Goal: Information Seeking & Learning: Check status

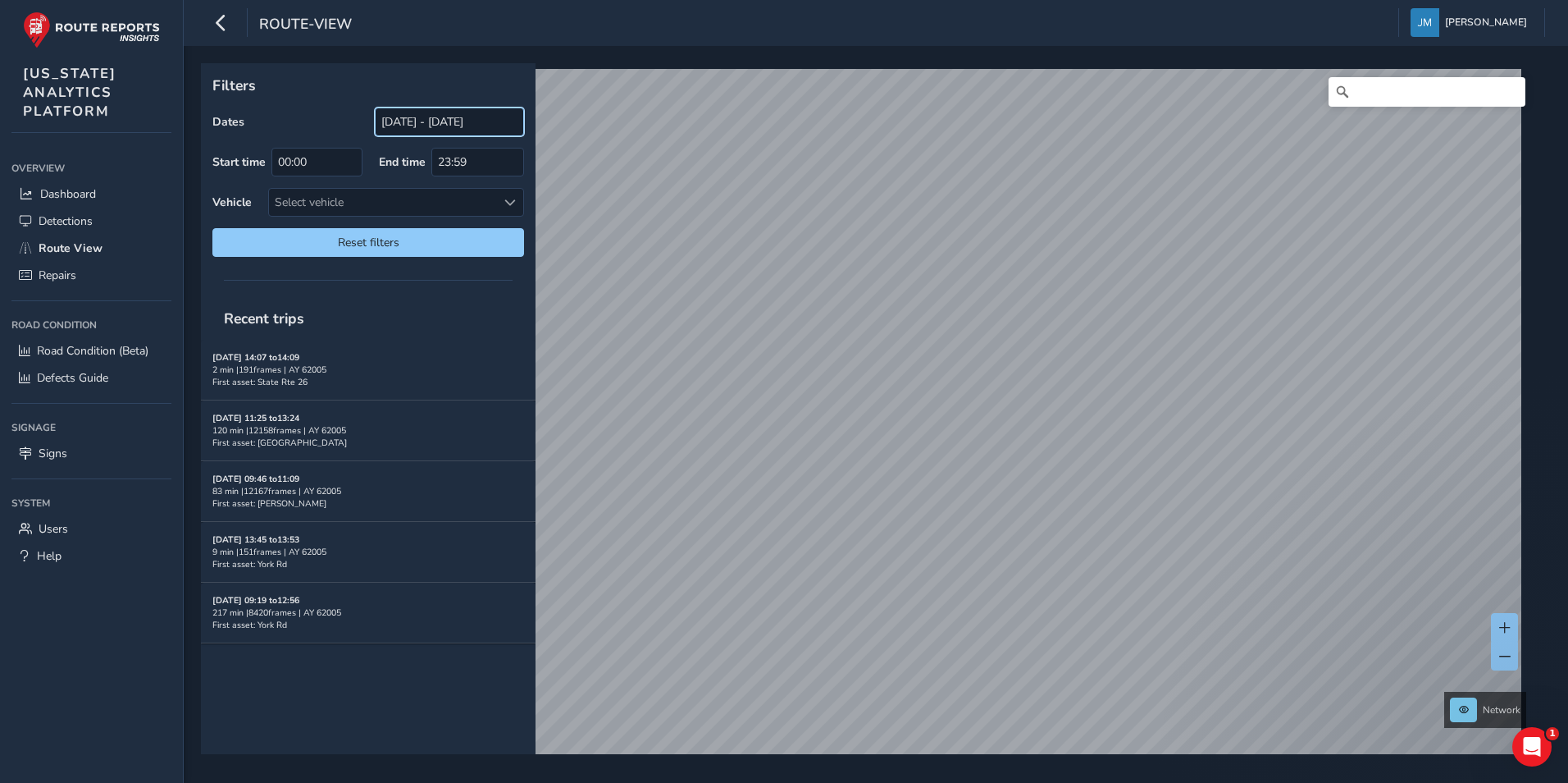
click at [444, 114] on input "[DATE] - [DATE]" at bounding box center [450, 121] width 150 height 29
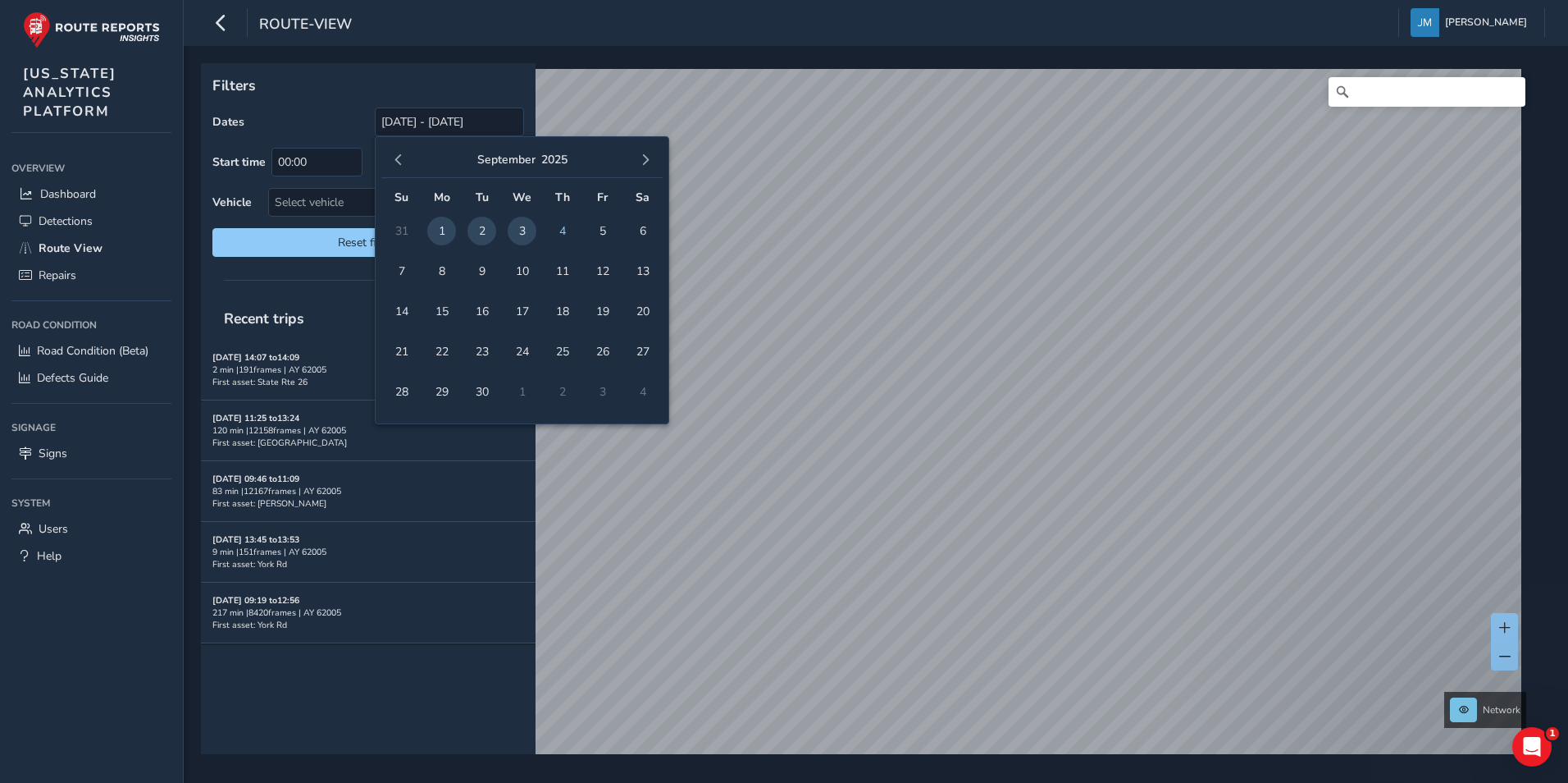
click at [381, 703] on div "Recent trips [DATE] 14:07 to 14:09 2 min | 191 frames | AY 62005 First asset: S…" at bounding box center [368, 525] width 335 height 457
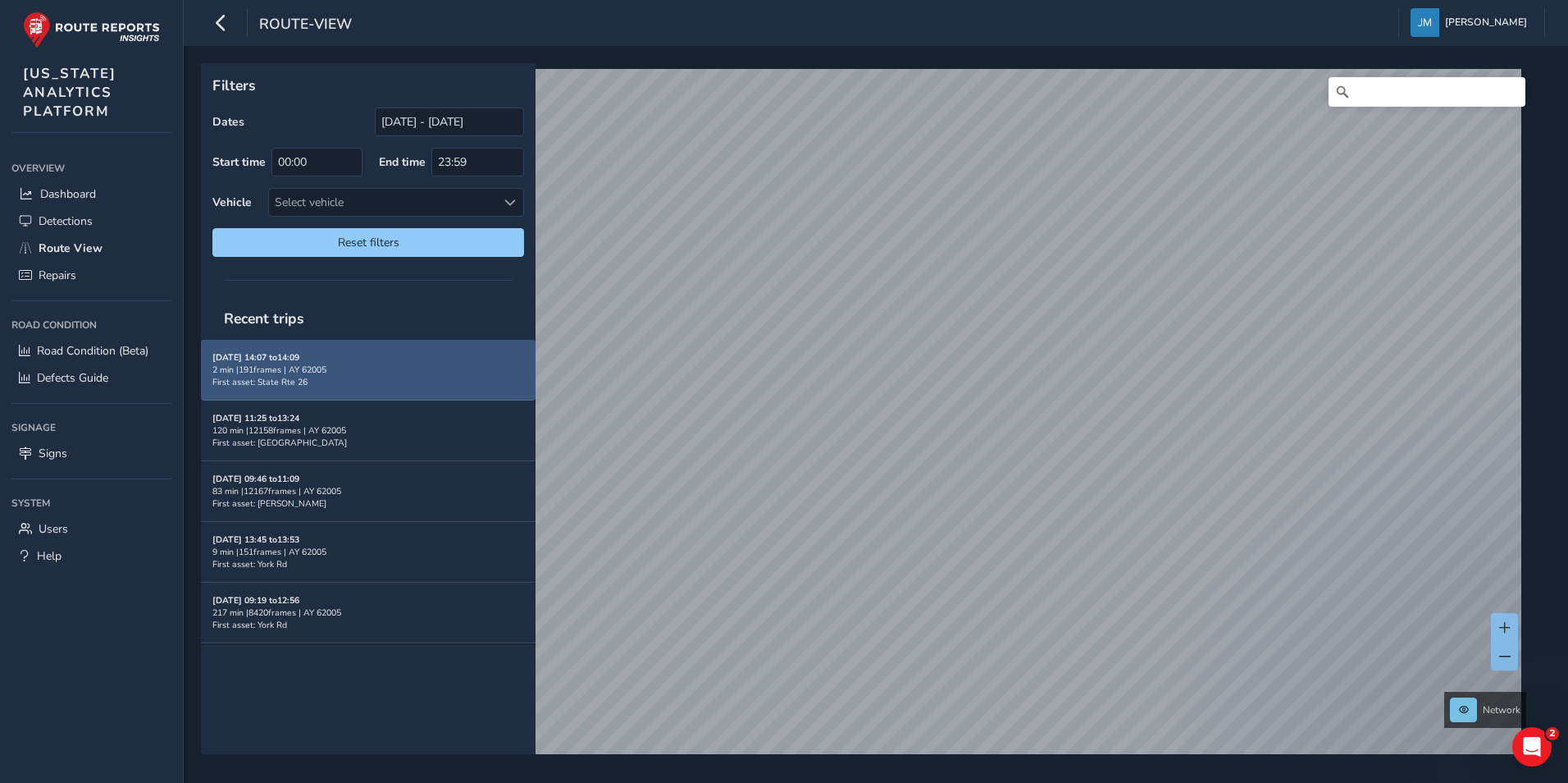
click at [458, 366] on div "2 min | 191 frames | AY 62005" at bounding box center [368, 369] width 312 height 12
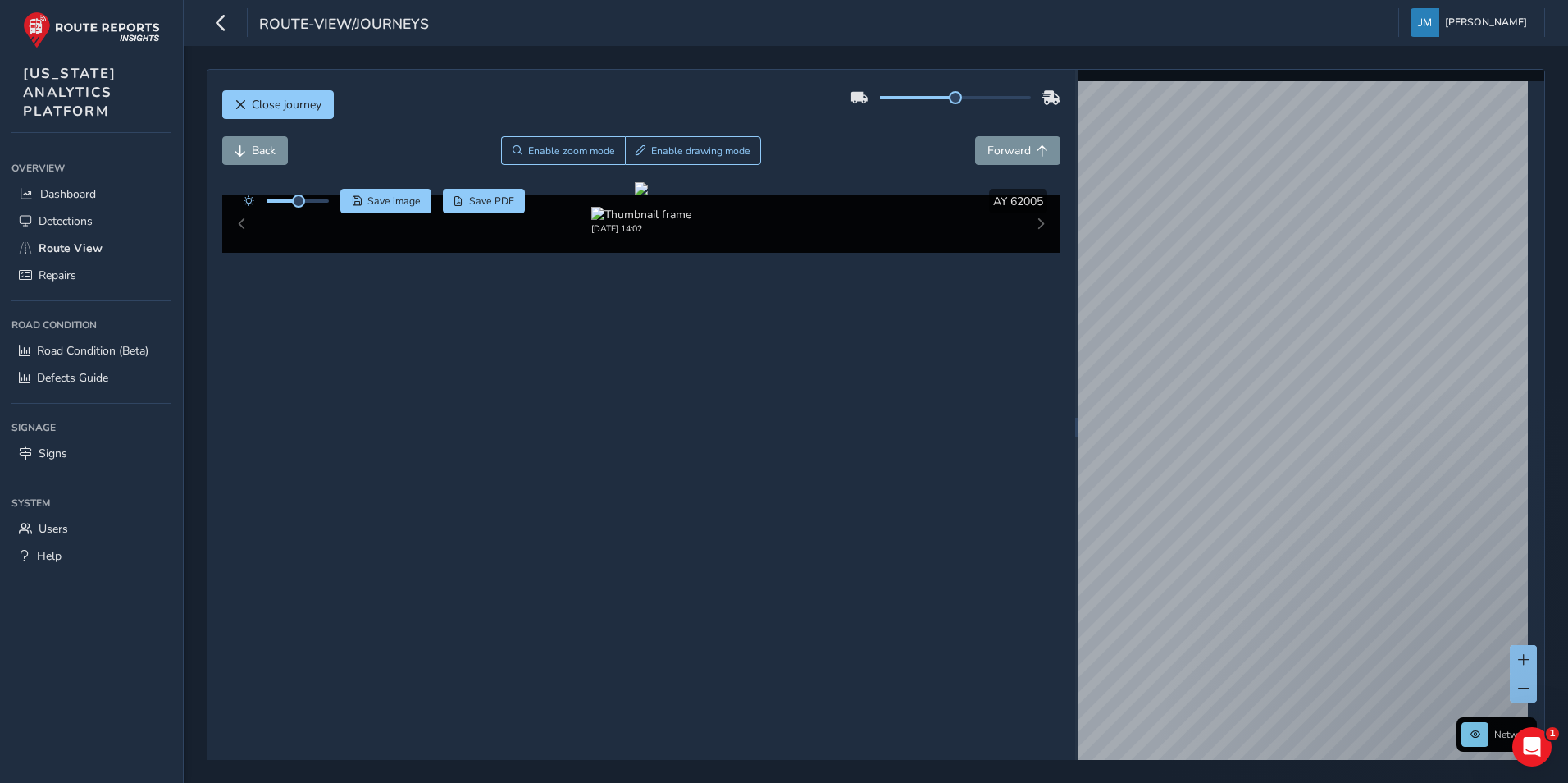
click at [235, 27] on div "route-view/journeys" at bounding box center [317, 22] width 222 height 29
click at [224, 26] on icon "button" at bounding box center [221, 22] width 17 height 29
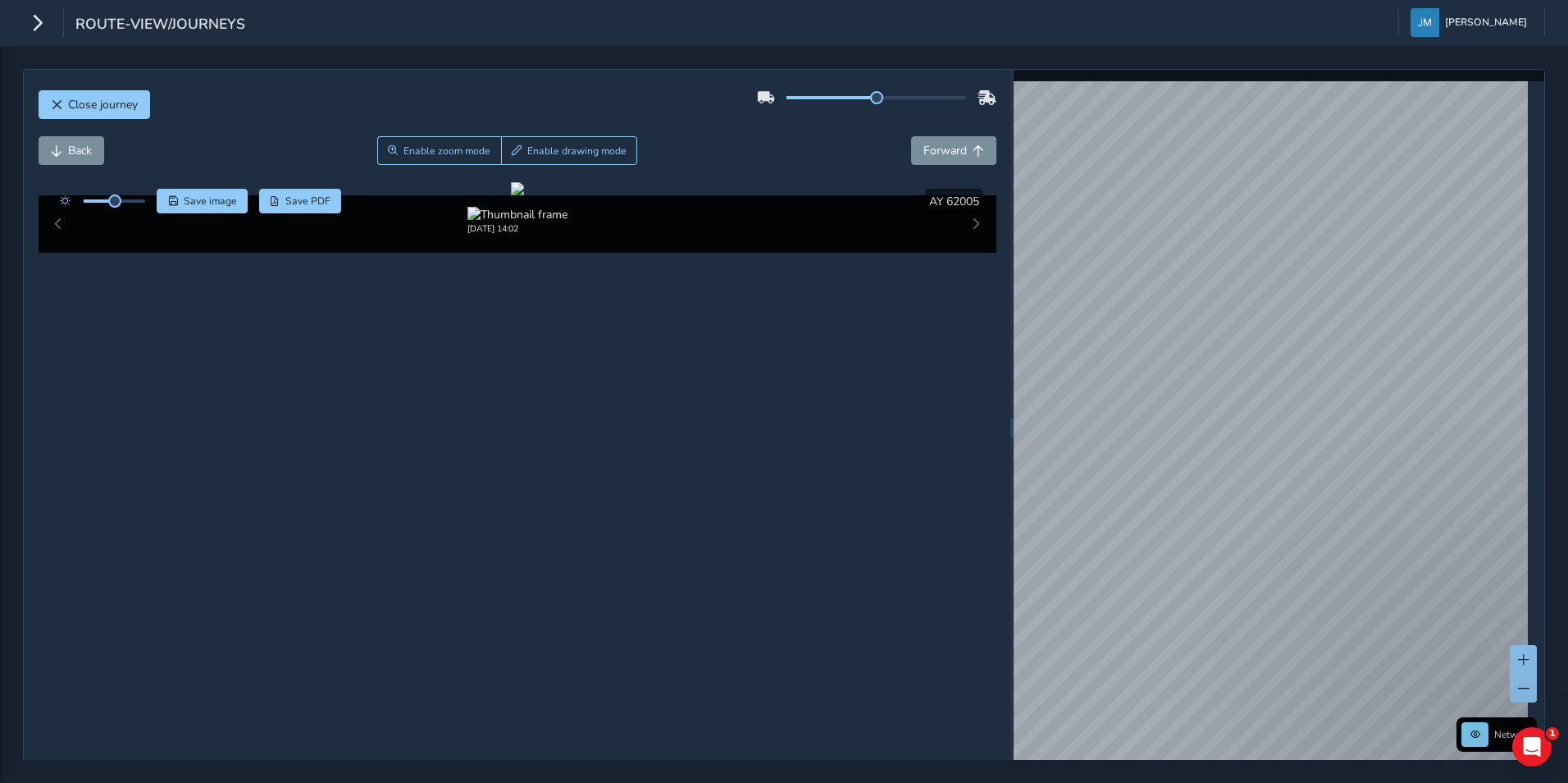
click at [22, 27] on div "route-view/journeys [PERSON_NAME] Colour Scheme: Dark Dim Light Logout" at bounding box center [784, 22] width 1568 height 46
click at [92, 101] on span "Close journey" at bounding box center [103, 104] width 70 height 16
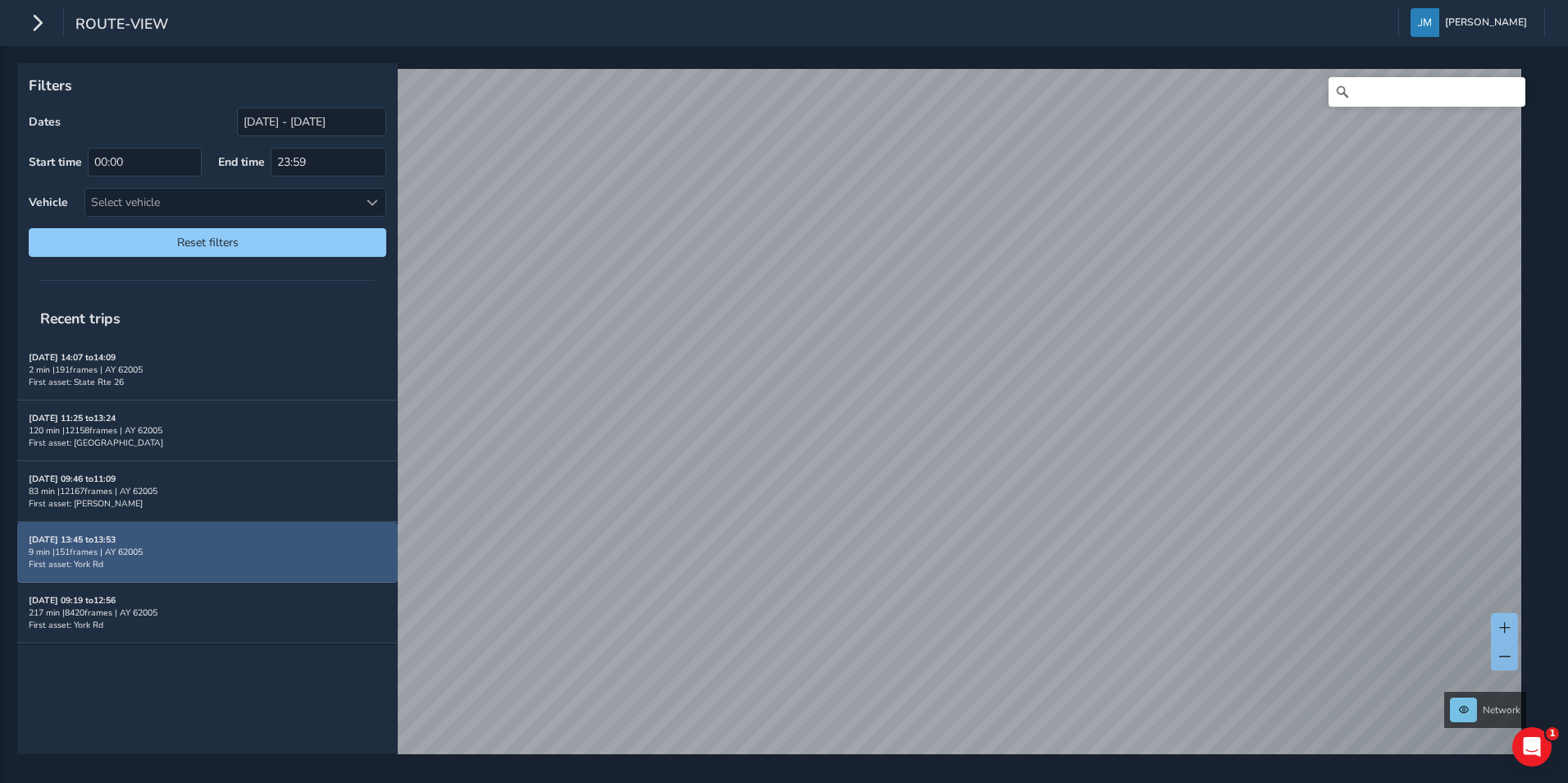
click at [302, 560] on div "[DATE] 13:45 to 13:53 9 min | 151 frames | AY 62005 First asset: York Rd" at bounding box center [208, 552] width 357 height 37
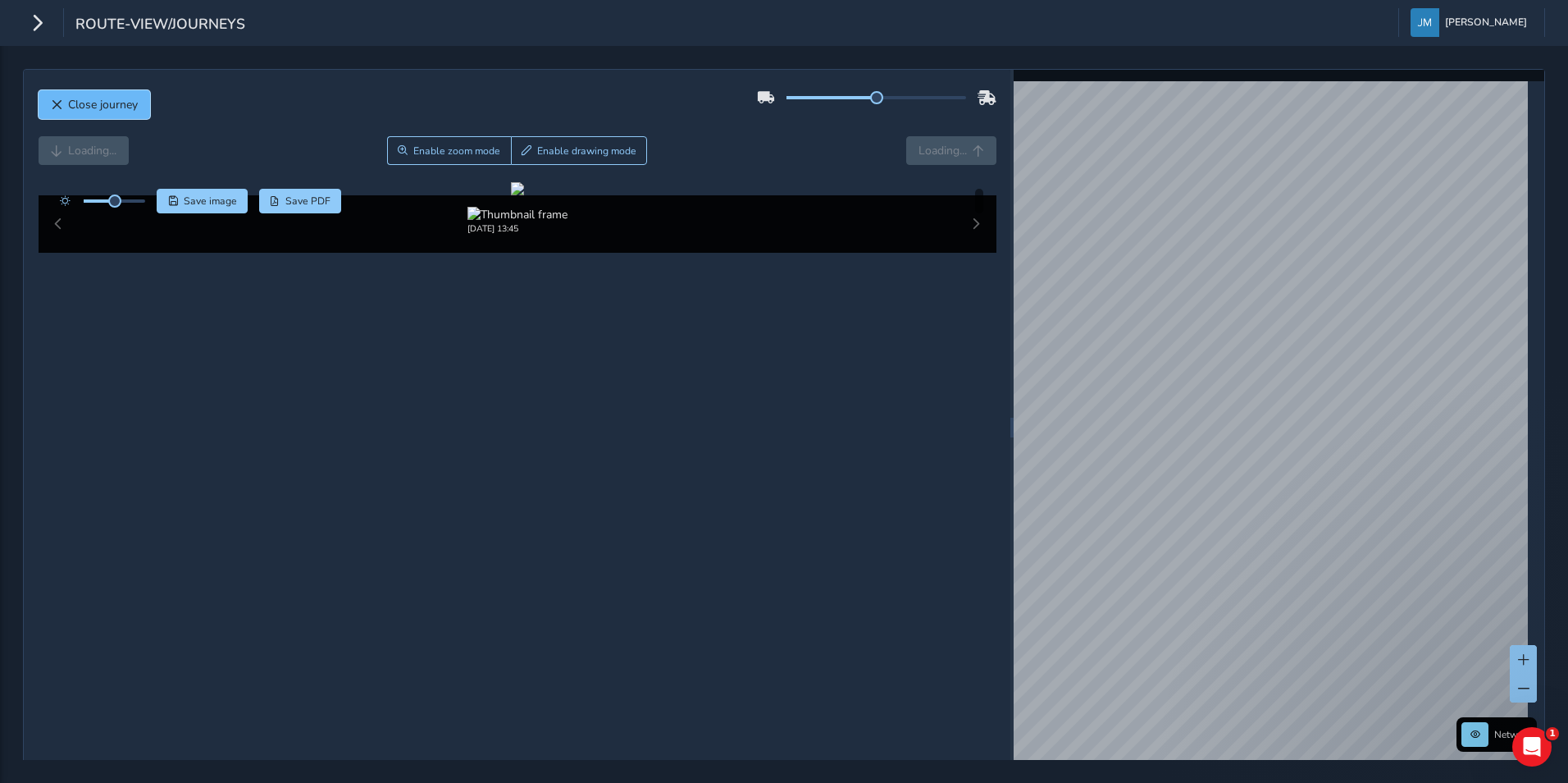
click at [130, 103] on span "Close journey" at bounding box center [103, 104] width 70 height 16
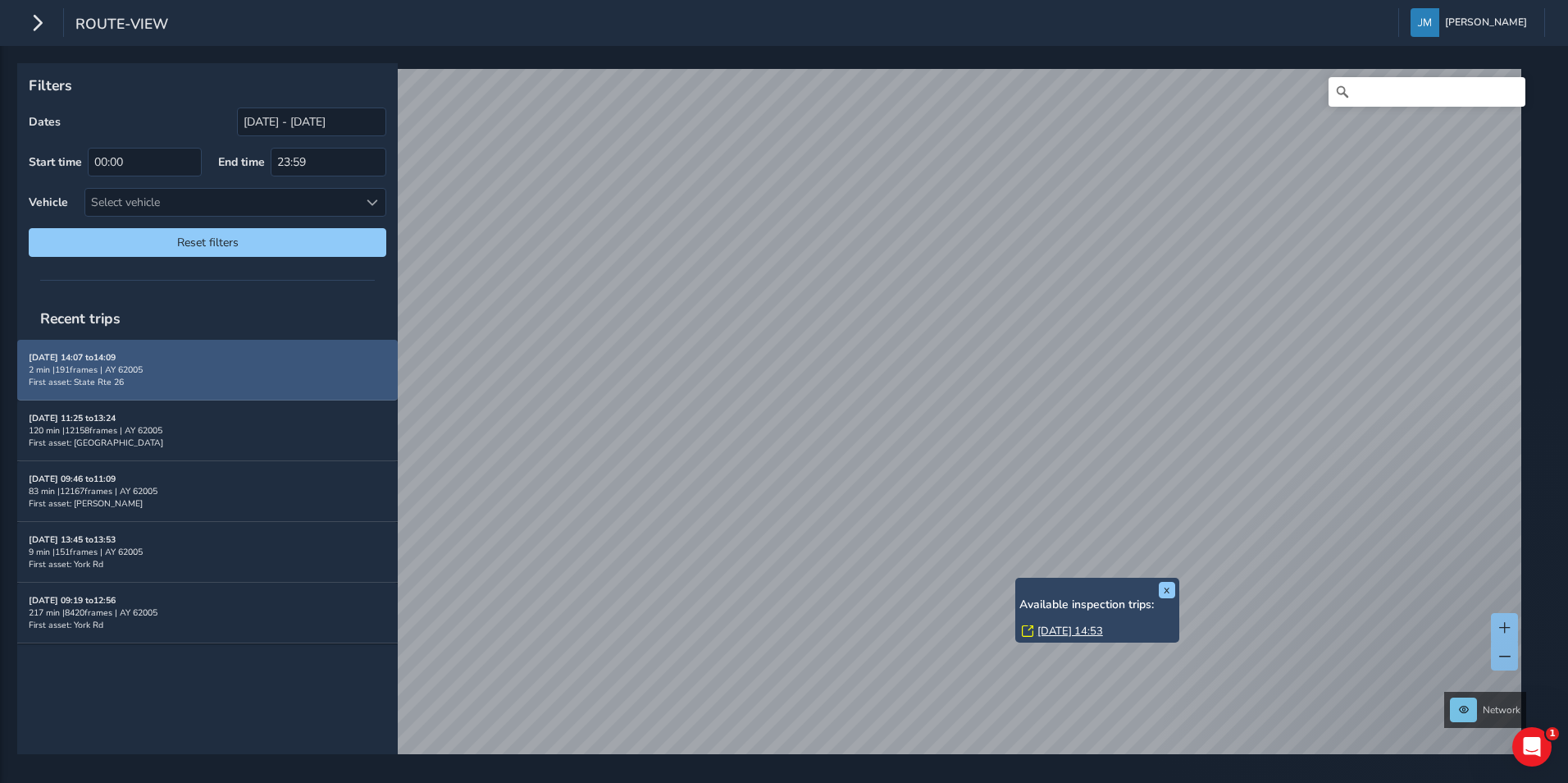
click at [1021, 579] on div "x Available inspection trips: [GEOGRAPHIC_DATA][DATE] 14:53" at bounding box center [1097, 610] width 164 height 65
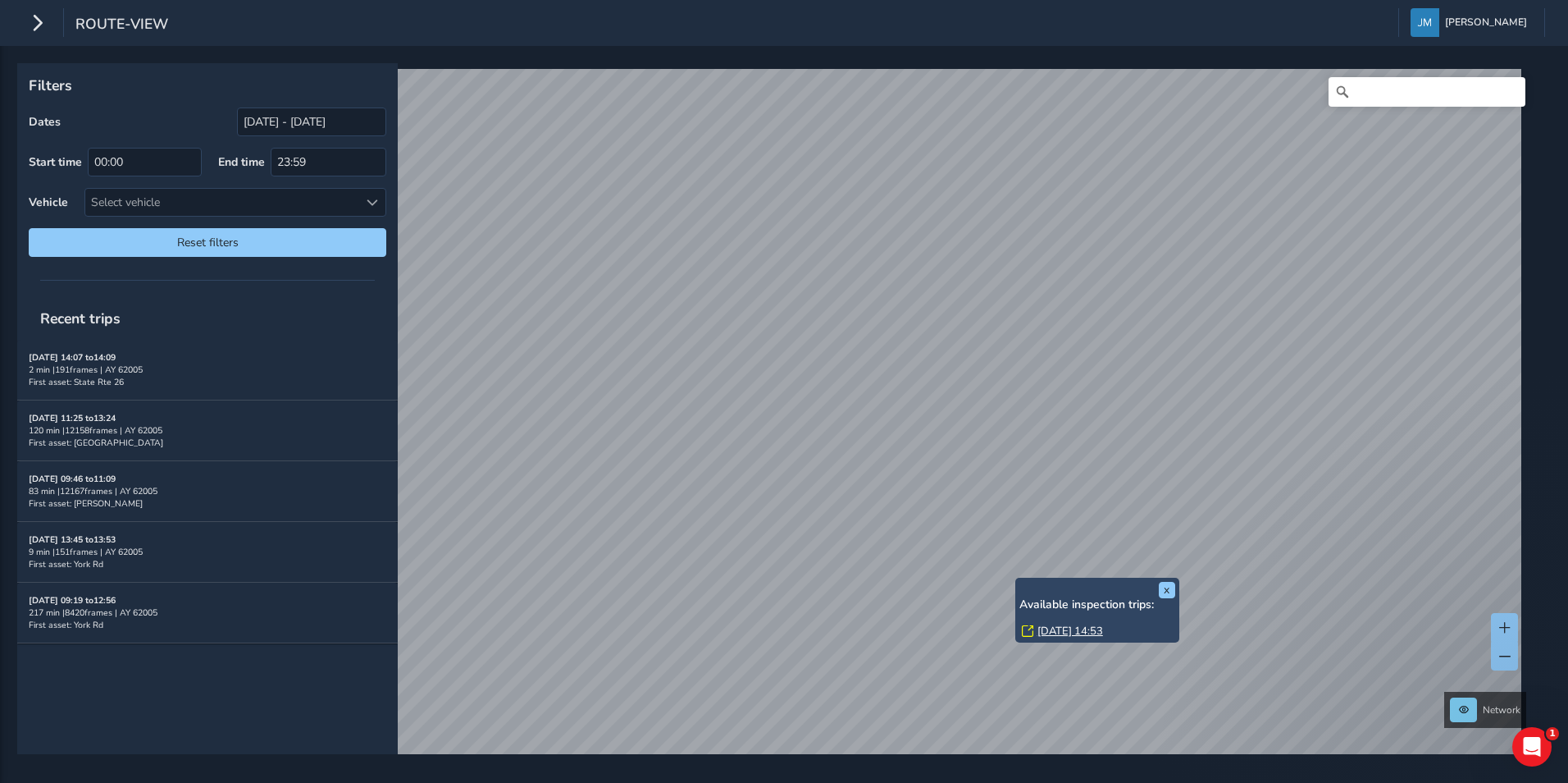
click at [1076, 629] on link "[DATE] 14:53" at bounding box center [1069, 631] width 66 height 15
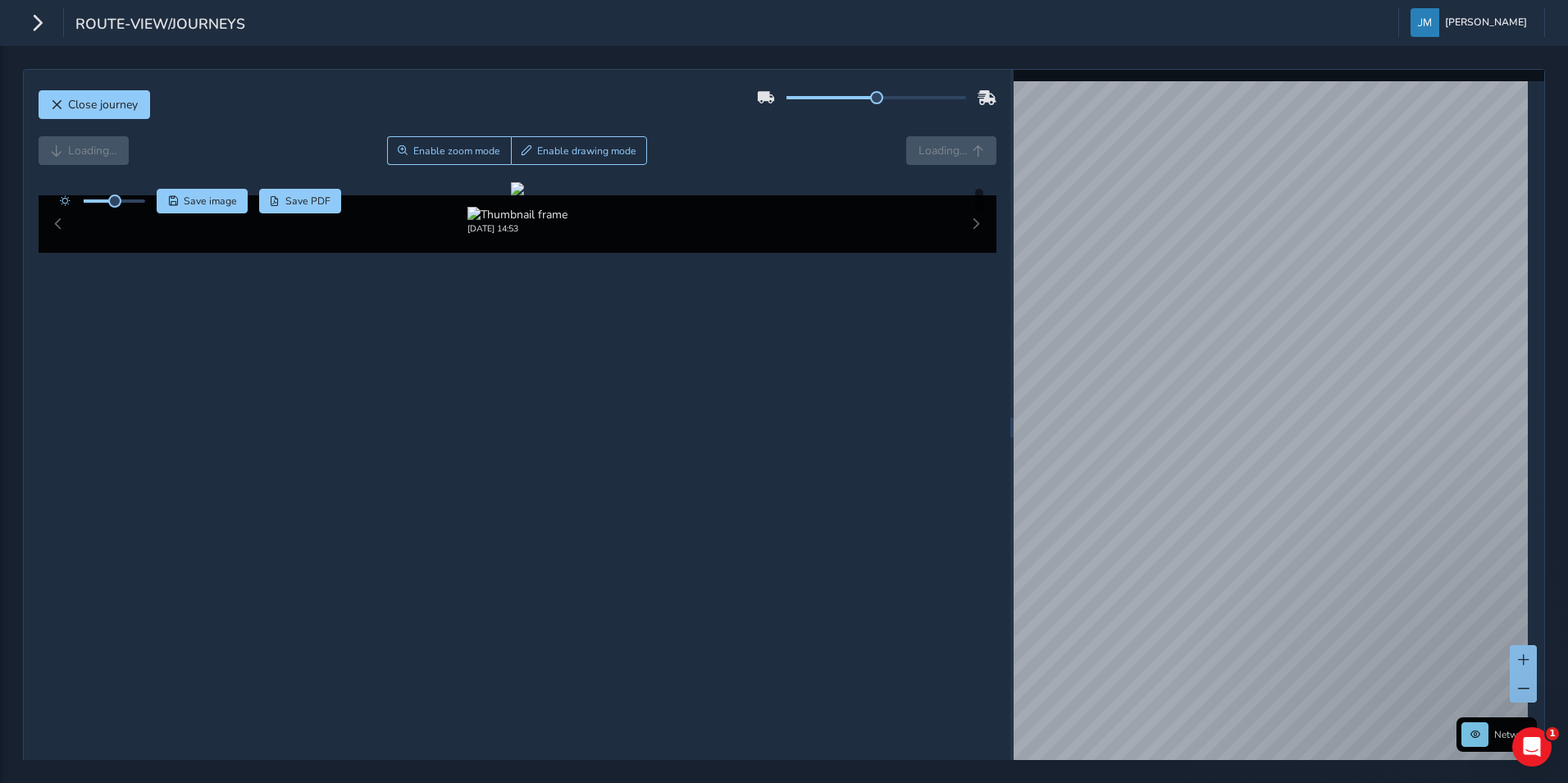
drag, startPoint x: 880, startPoint y: 96, endPoint x: 968, endPoint y: 90, distance: 88.2
click at [968, 90] on div at bounding box center [877, 98] width 239 height 27
click at [871, 96] on span at bounding box center [877, 98] width 13 height 13
drag, startPoint x: 871, startPoint y: 96, endPoint x: 880, endPoint y: 96, distance: 9.0
click at [880, 96] on div at bounding box center [876, 97] width 179 height 3
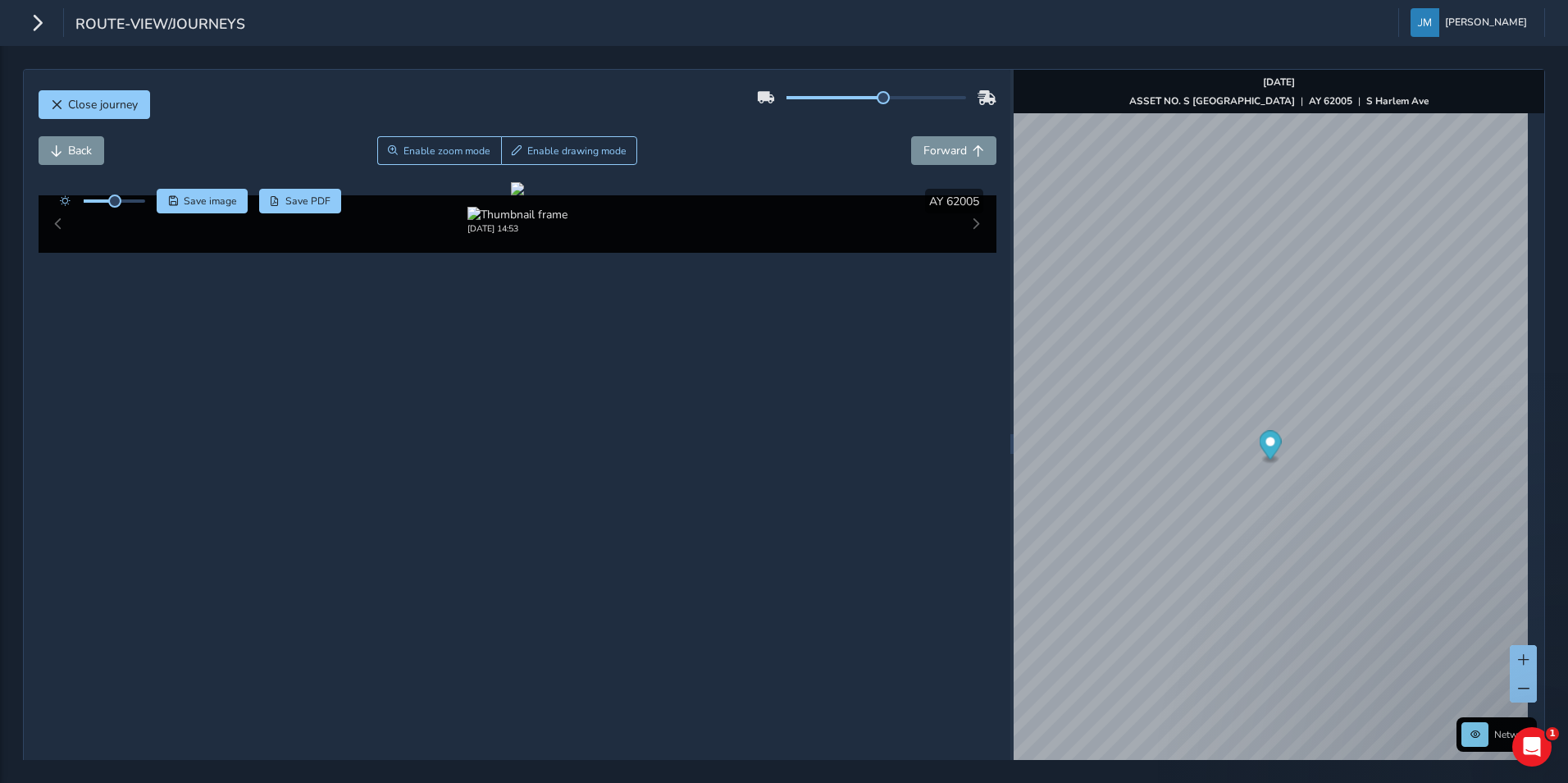
drag, startPoint x: 880, startPoint y: 96, endPoint x: 836, endPoint y: 140, distance: 62.2
click at [836, 140] on div "Back Enable zoom mode Enable drawing mode Forward" at bounding box center [517, 150] width 958 height 29
click at [30, 25] on icon "button" at bounding box center [37, 22] width 17 height 29
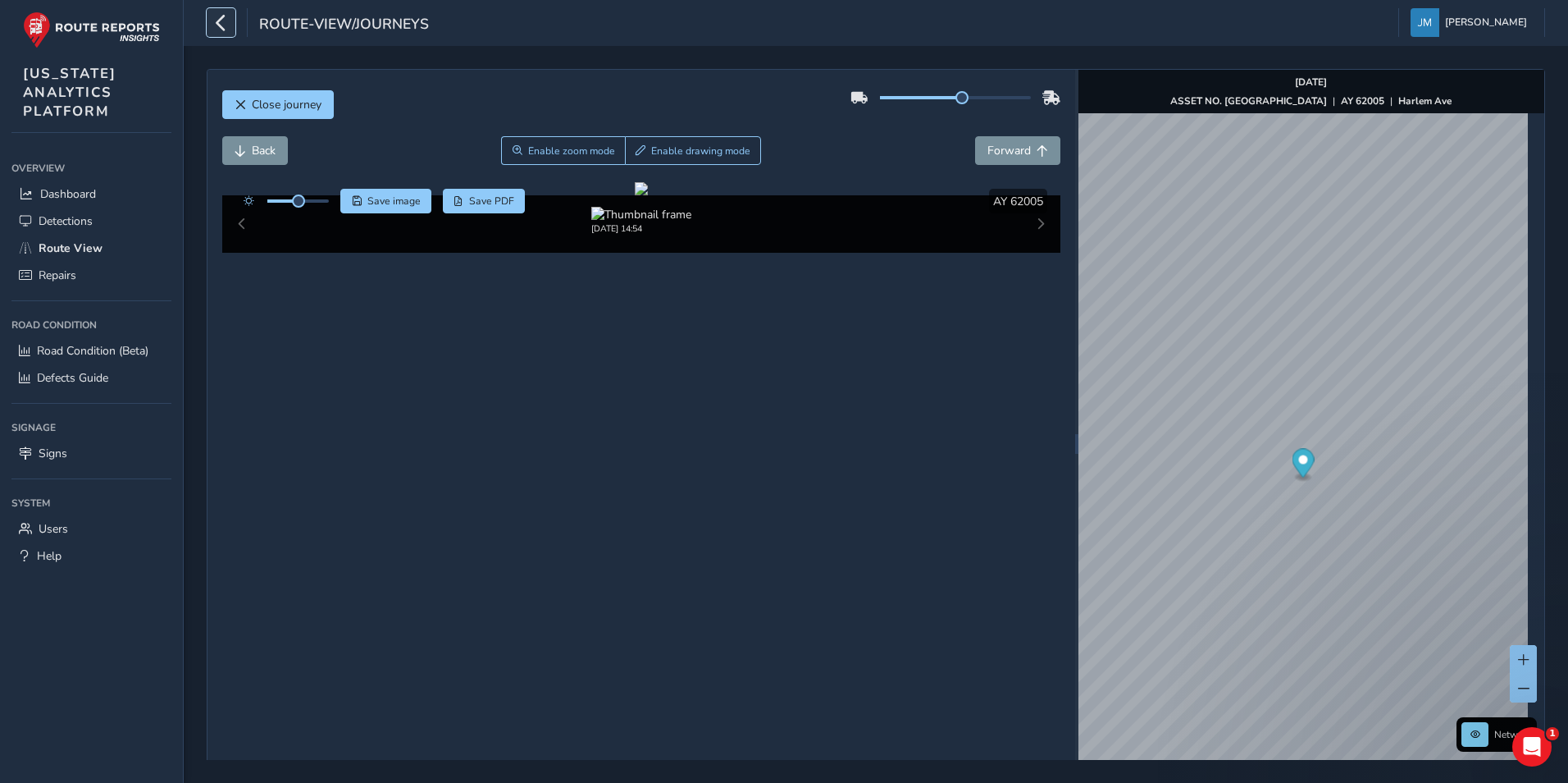
click at [225, 14] on icon "button" at bounding box center [221, 22] width 17 height 29
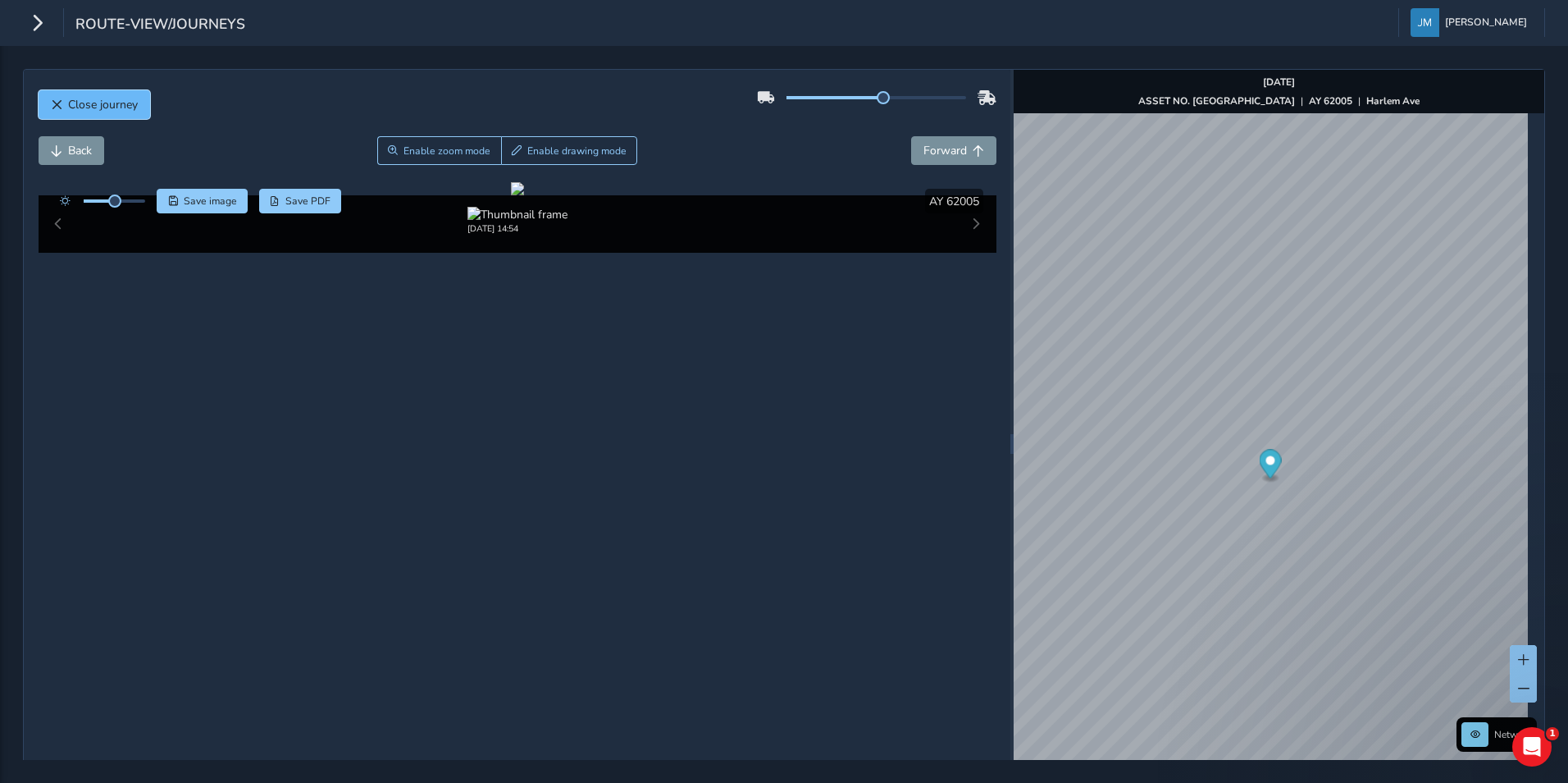
click at [145, 104] on button "Close journey" at bounding box center [94, 105] width 111 height 29
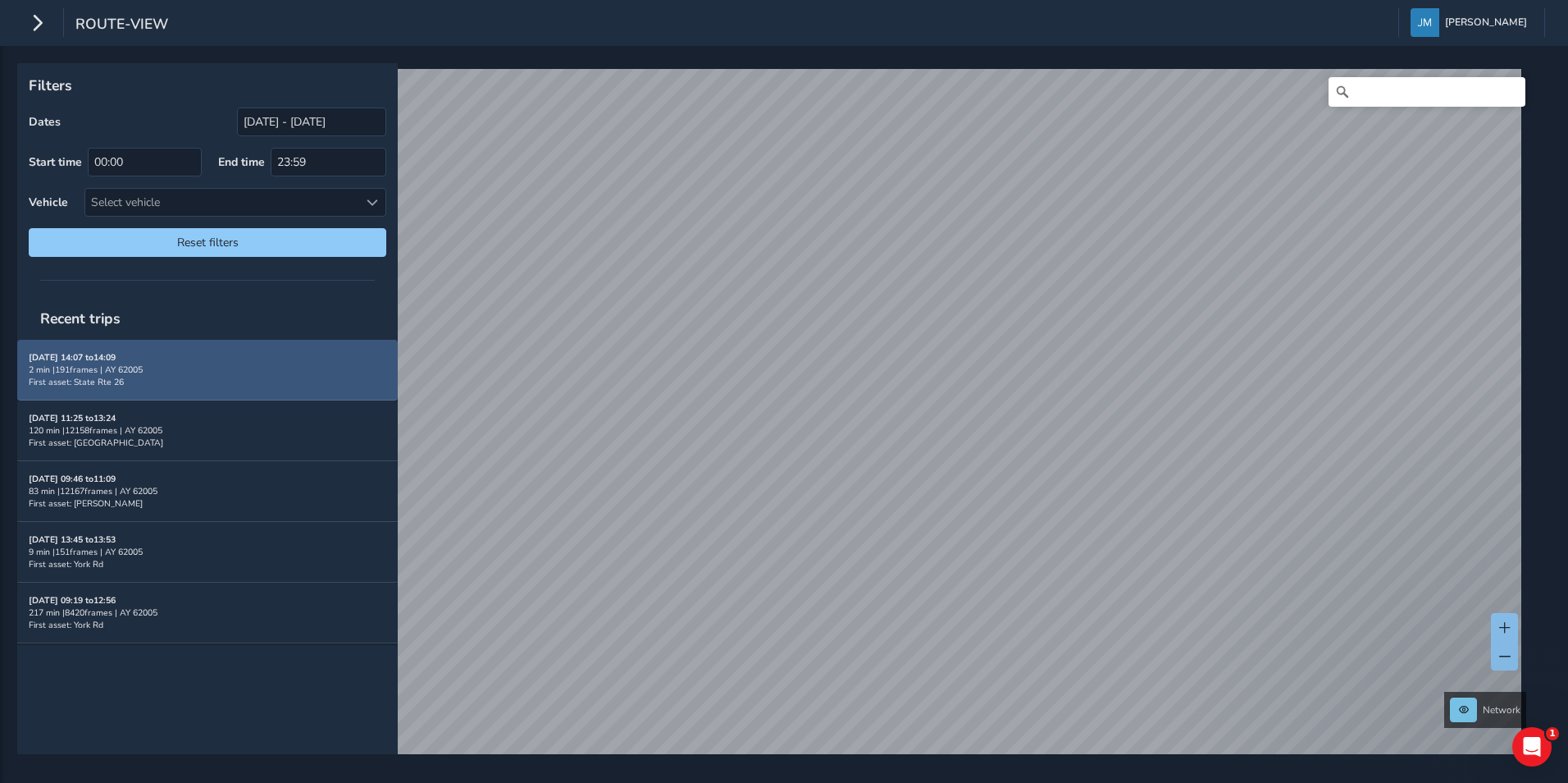
click at [196, 368] on div "2 min | 191 frames | AY 62005" at bounding box center [208, 369] width 357 height 12
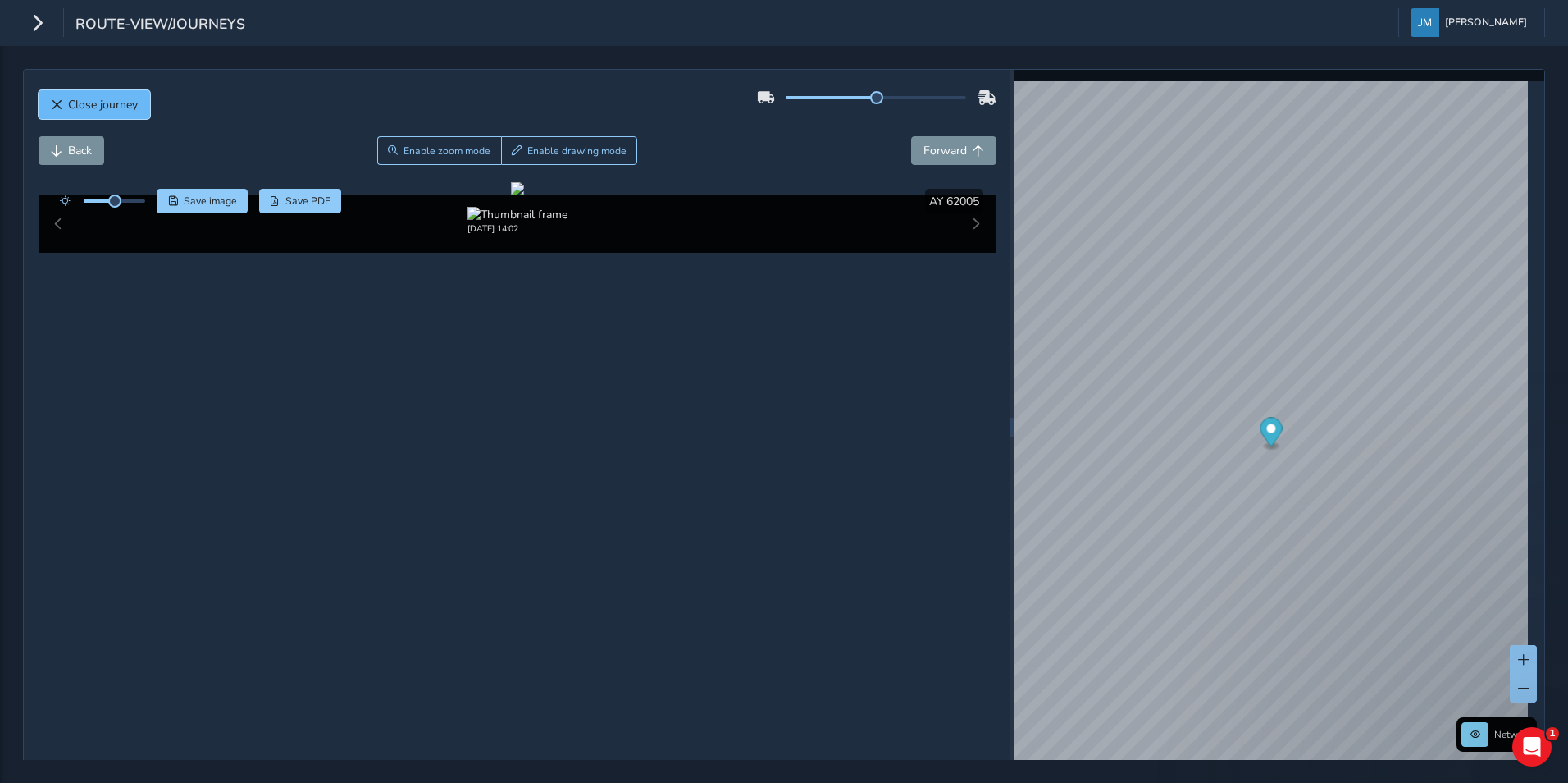
click at [125, 106] on span "Close journey" at bounding box center [103, 104] width 70 height 16
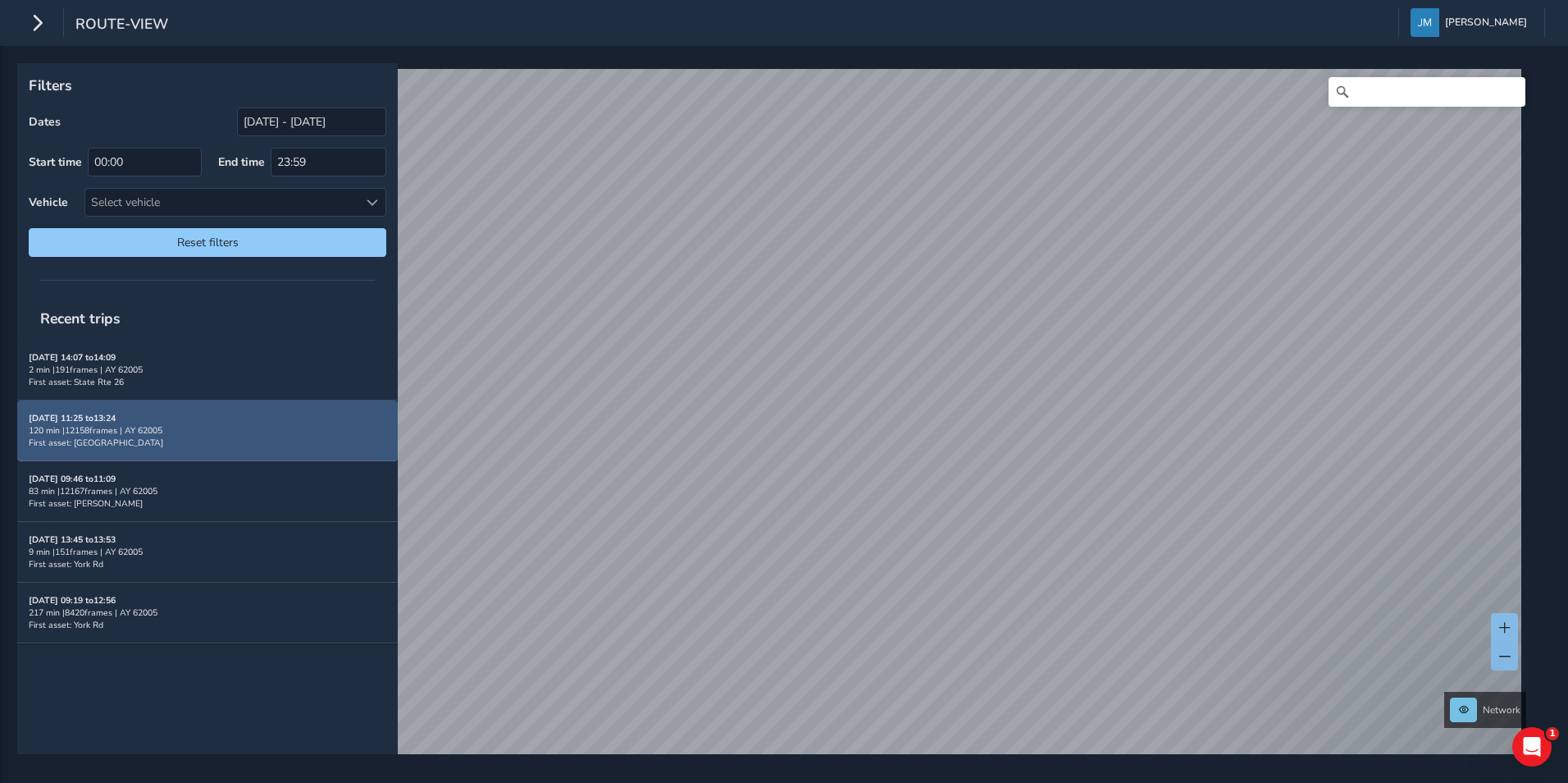
click at [184, 431] on div "120 min | 12158 frames | AY 62005" at bounding box center [208, 430] width 357 height 12
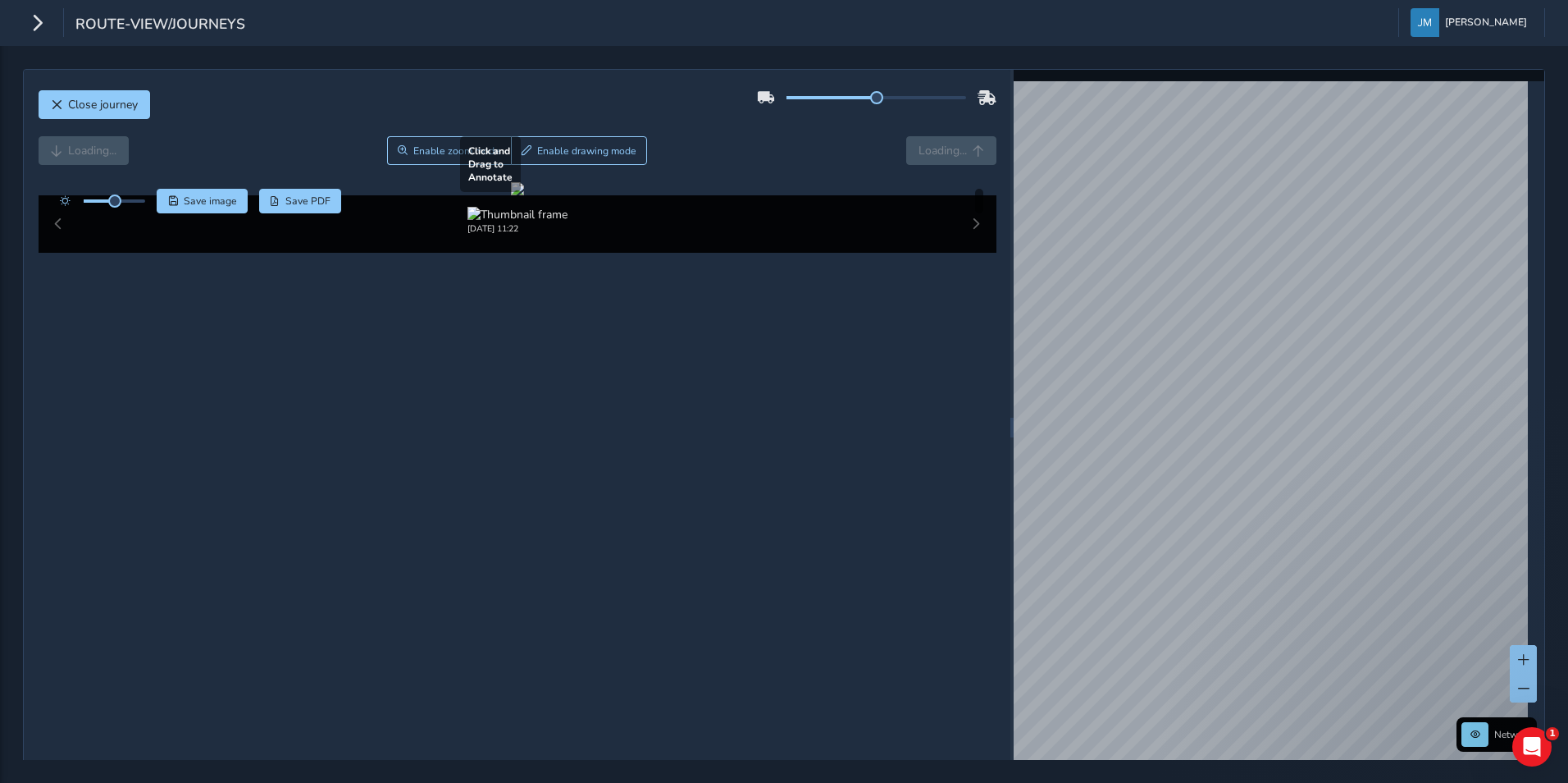
click at [524, 195] on div at bounding box center [518, 189] width 13 height 13
click at [437, 147] on span "Enable zoom mode" at bounding box center [456, 151] width 87 height 13
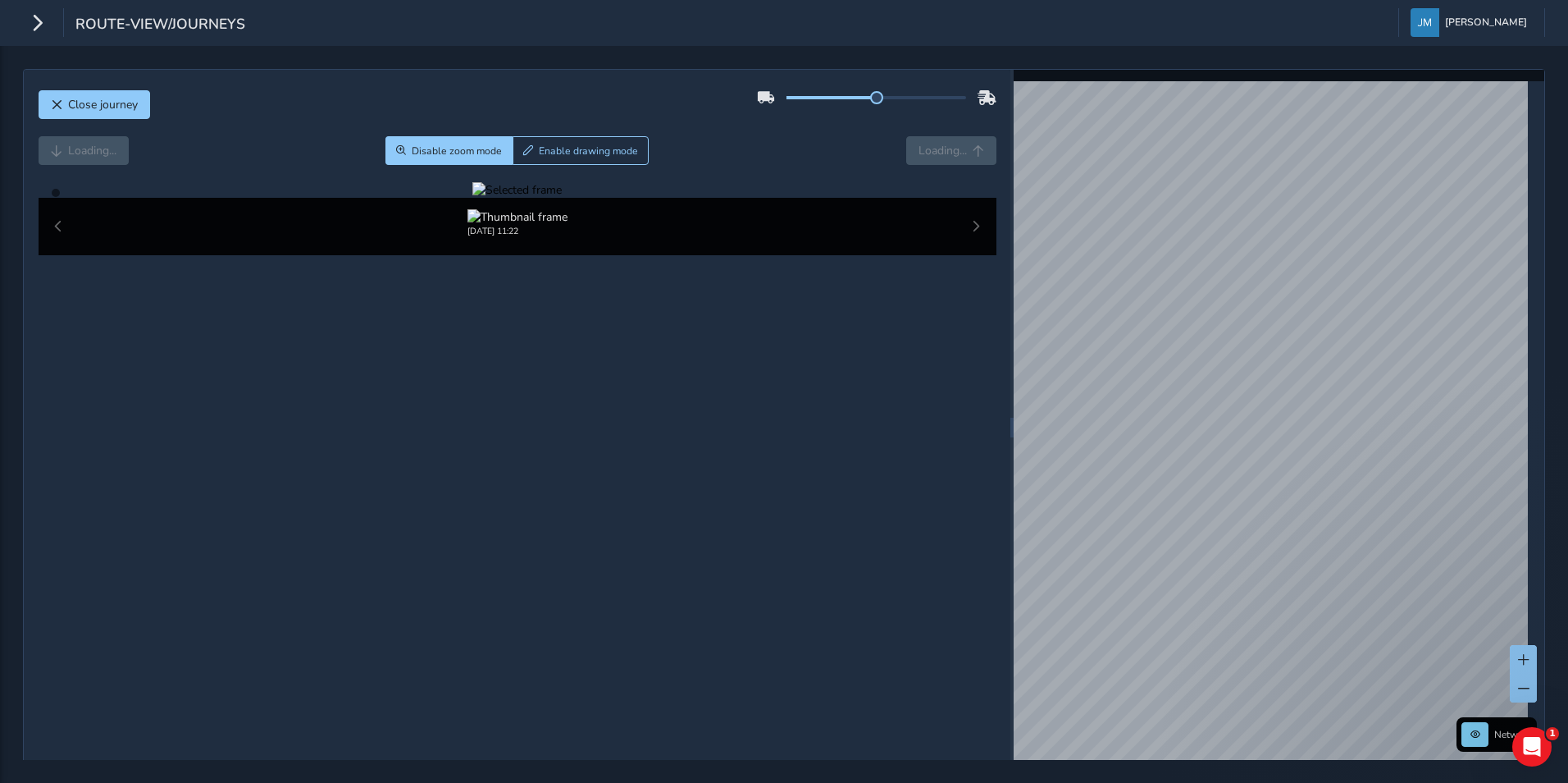
drag, startPoint x: 828, startPoint y: 395, endPoint x: 849, endPoint y: 415, distance: 29.0
click at [562, 198] on div at bounding box center [517, 190] width 90 height 16
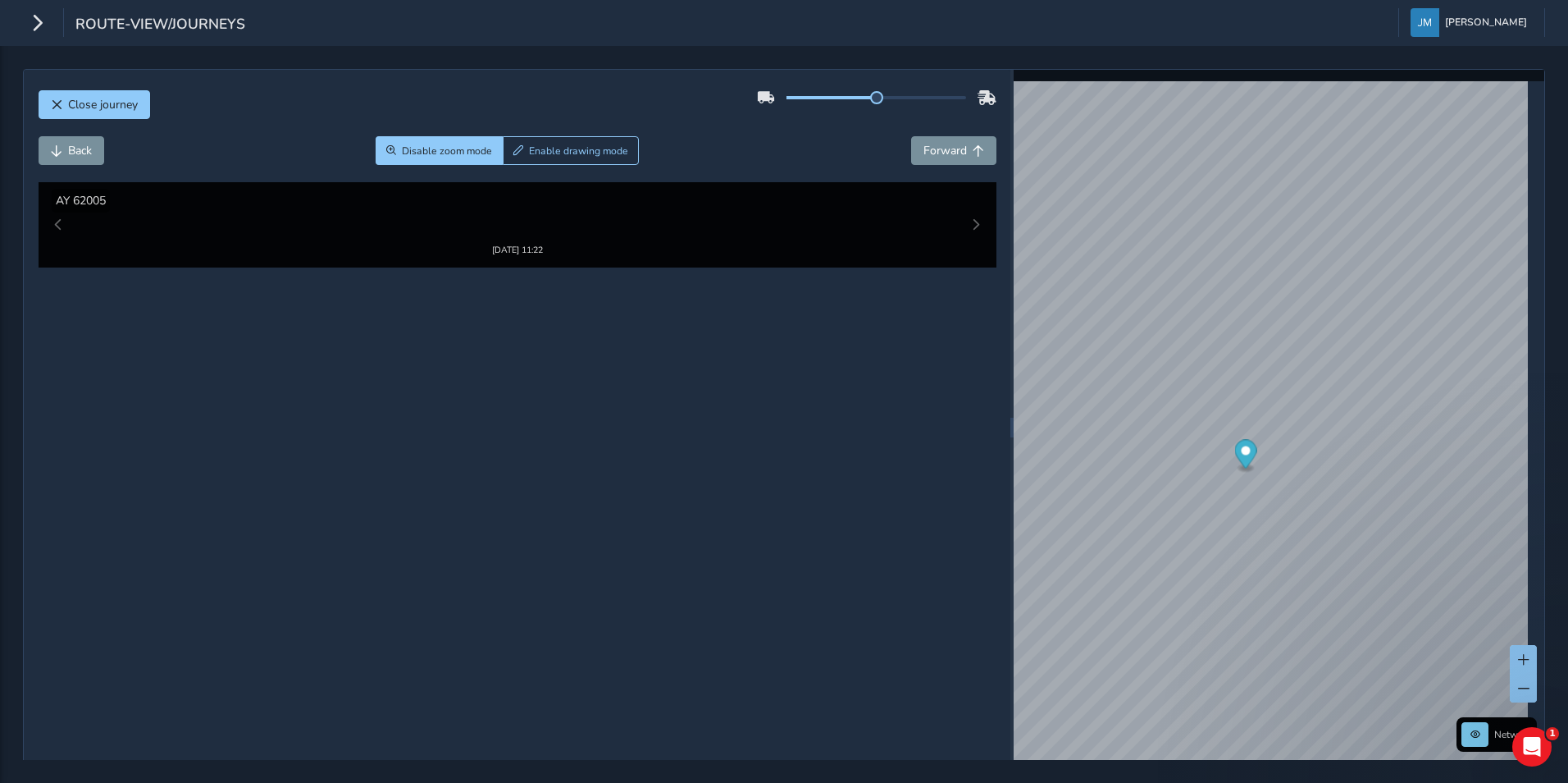
drag, startPoint x: 848, startPoint y: 432, endPoint x: 795, endPoint y: 473, distance: 67.0
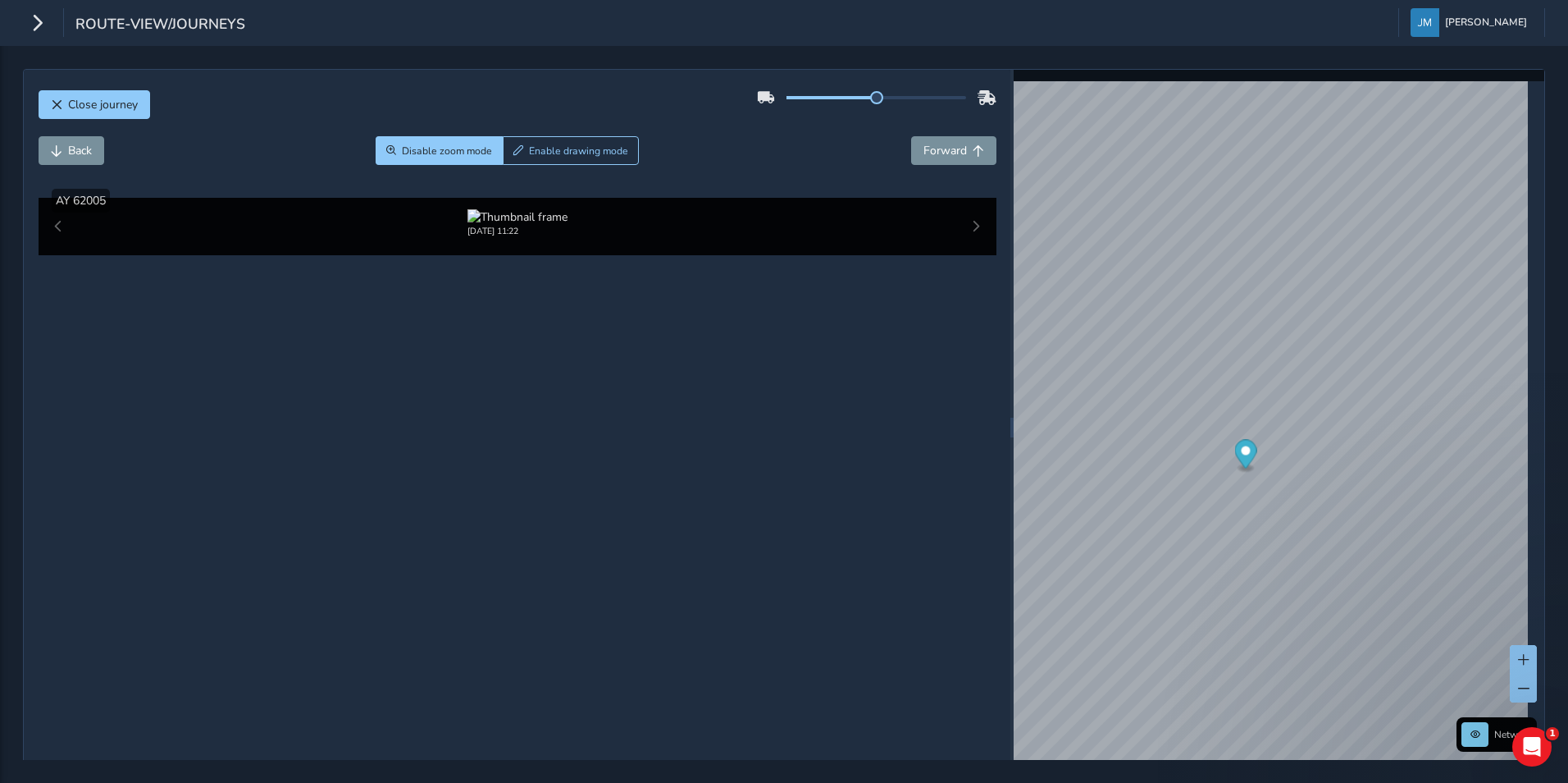
click at [795, 473] on img at bounding box center [527, 413] width 2362 height 1329
click at [511, 198] on div at bounding box center [517, 190] width 90 height 16
click at [657, 462] on img at bounding box center [734, 430] width 2362 height 1329
click at [1013, 96] on div "Close journey Back Disable zoom mode Enable drawing mode Forward Click and Drag…" at bounding box center [784, 427] width 1522 height 717
click at [800, 192] on div "Show detections AY 62005" at bounding box center [517, 200] width 958 height 24
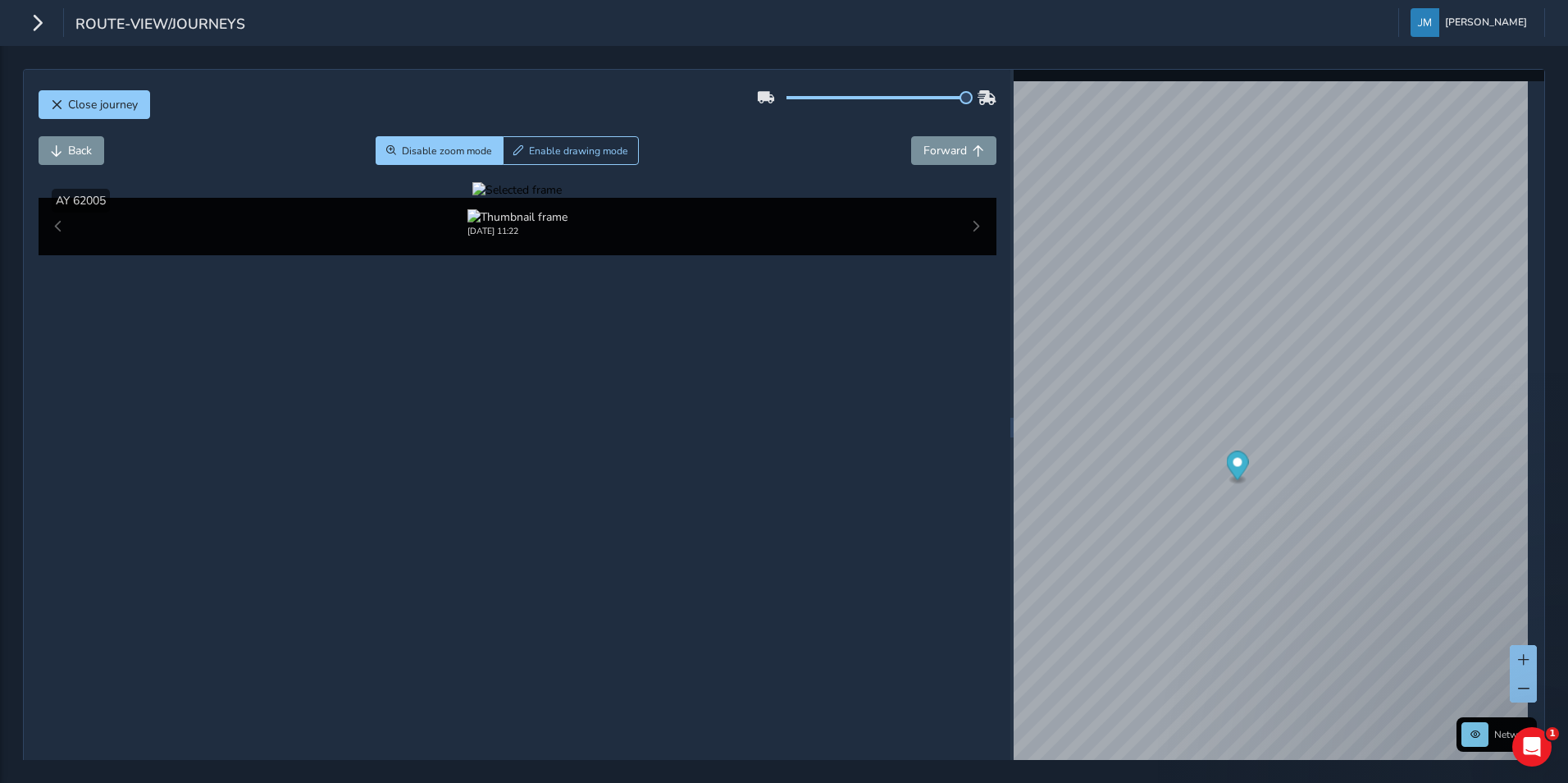
click at [519, 100] on div "Close journey" at bounding box center [517, 111] width 958 height 52
click at [539, 146] on span "Enable drawing mode" at bounding box center [578, 151] width 99 height 13
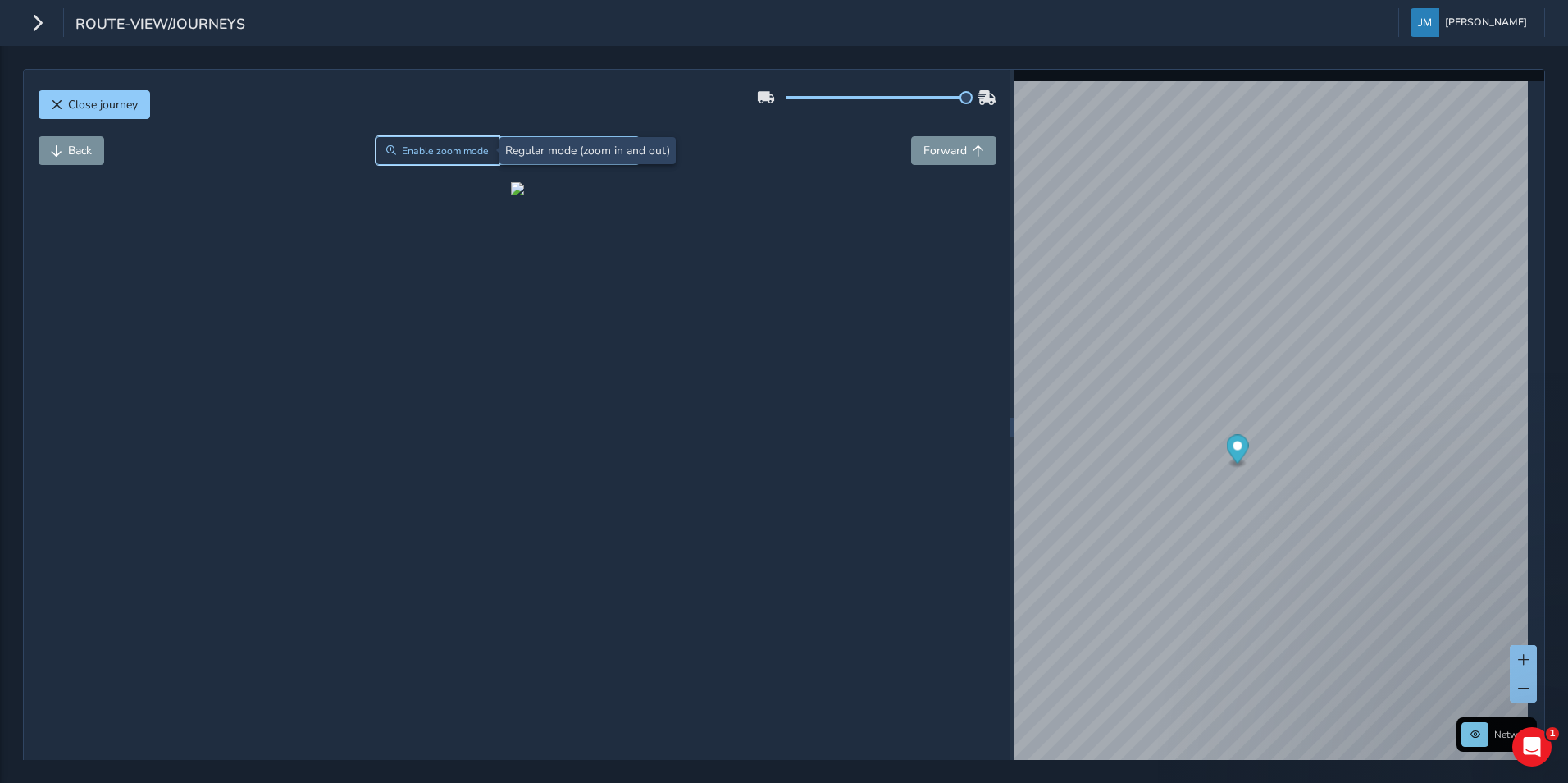
click at [450, 145] on span "Enable zoom mode" at bounding box center [445, 151] width 87 height 13
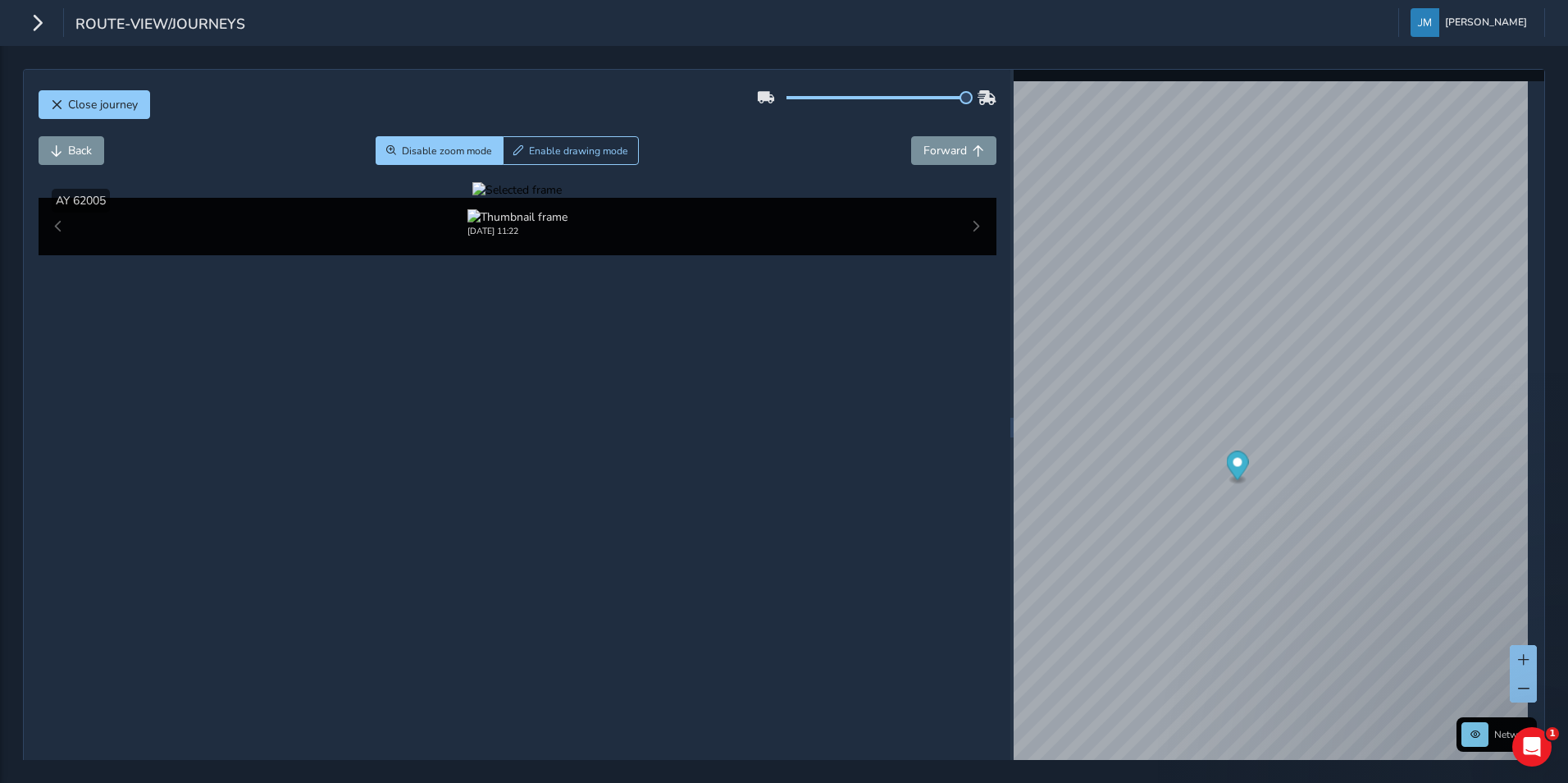
click at [494, 105] on div "Close journey" at bounding box center [517, 111] width 958 height 52
click at [951, 157] on span "Forward" at bounding box center [945, 150] width 43 height 16
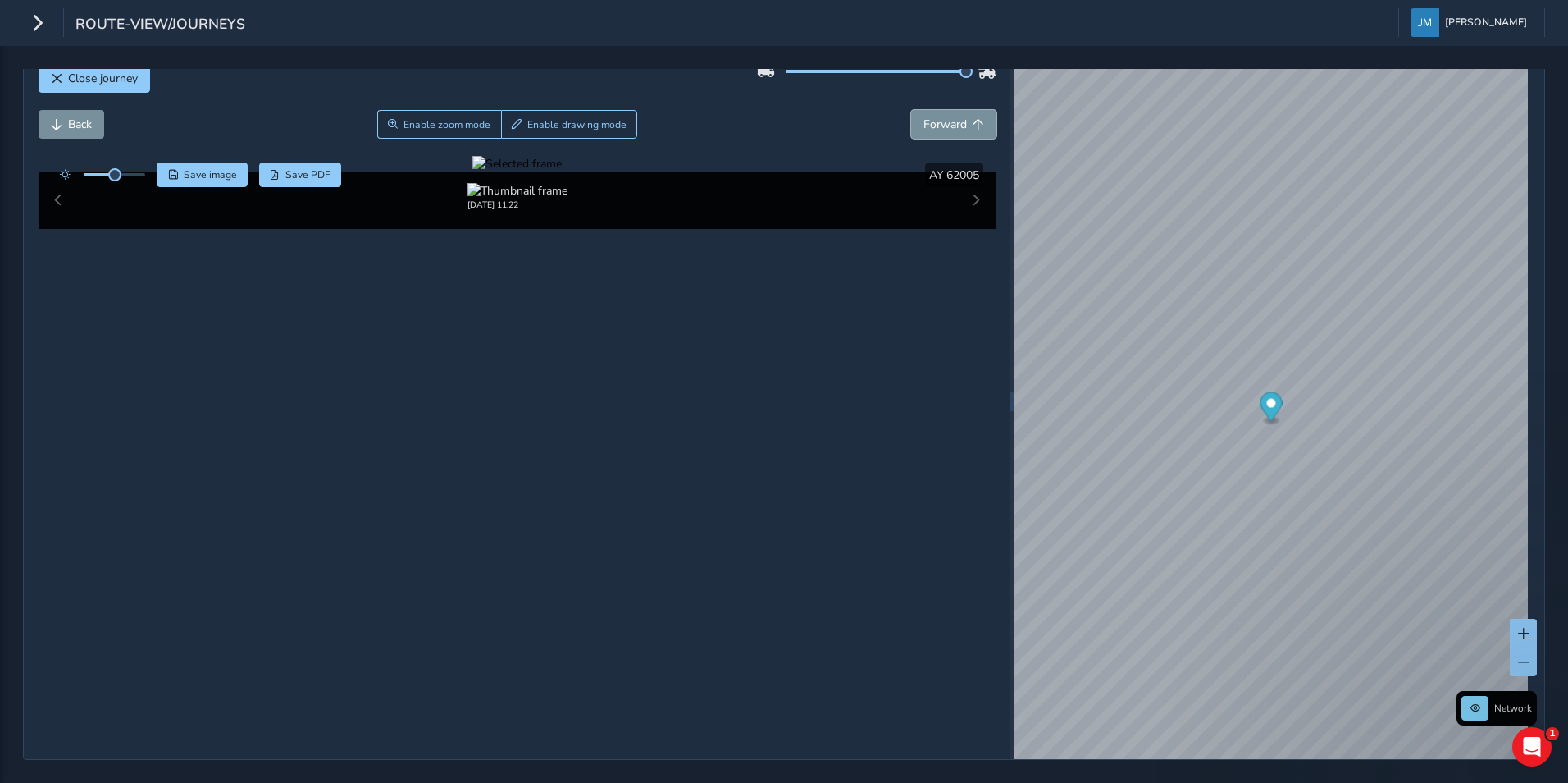
scroll to position [60, 0]
click at [446, 118] on span "Enable zoom mode" at bounding box center [447, 125] width 87 height 13
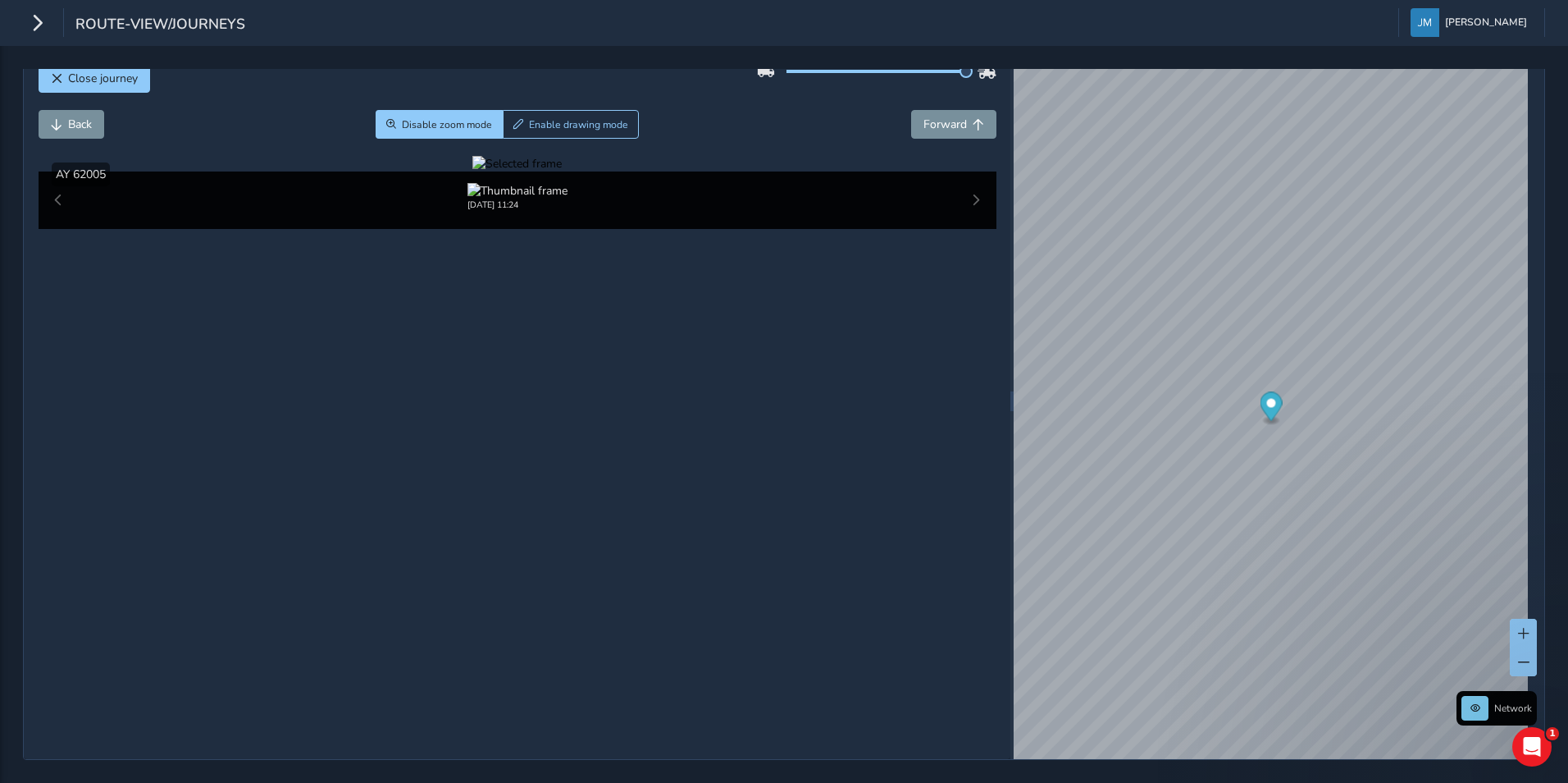
drag, startPoint x: 735, startPoint y: 395, endPoint x: 677, endPoint y: 401, distance: 58.3
click at [562, 171] on div at bounding box center [517, 164] width 90 height 16
click at [726, 397] on img at bounding box center [630, 411] width 2362 height 1329
click at [943, 74] on div "Close journey" at bounding box center [517, 84] width 958 height 52
click at [943, 116] on span "Forward" at bounding box center [945, 124] width 43 height 16
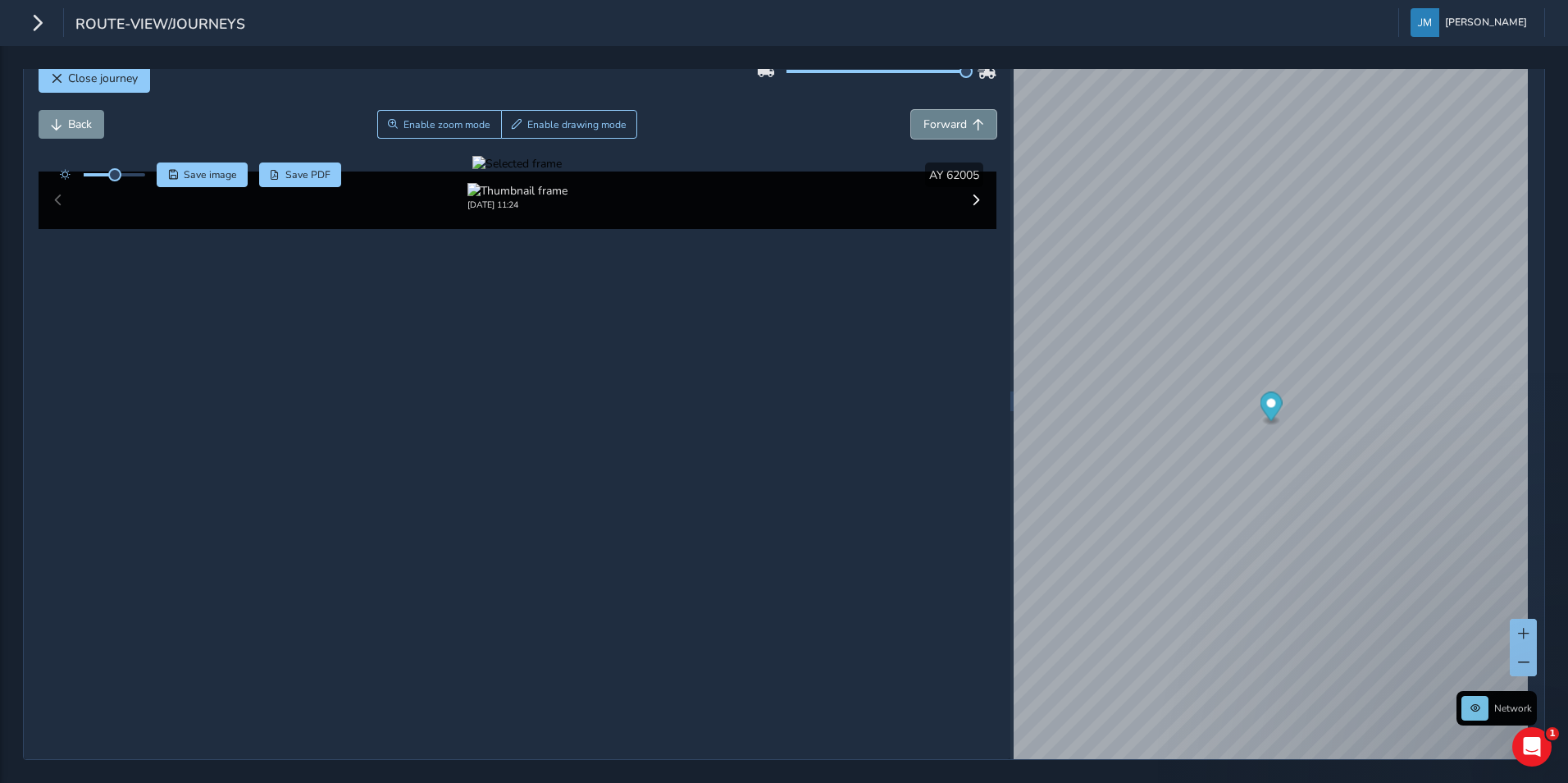
click at [943, 116] on span "Forward" at bounding box center [945, 124] width 43 height 16
drag, startPoint x: 862, startPoint y: 401, endPoint x: 705, endPoint y: 367, distance: 160.6
click at [562, 171] on div at bounding box center [517, 164] width 90 height 16
click at [511, 344] on img at bounding box center [951, 491] width 2362 height 1329
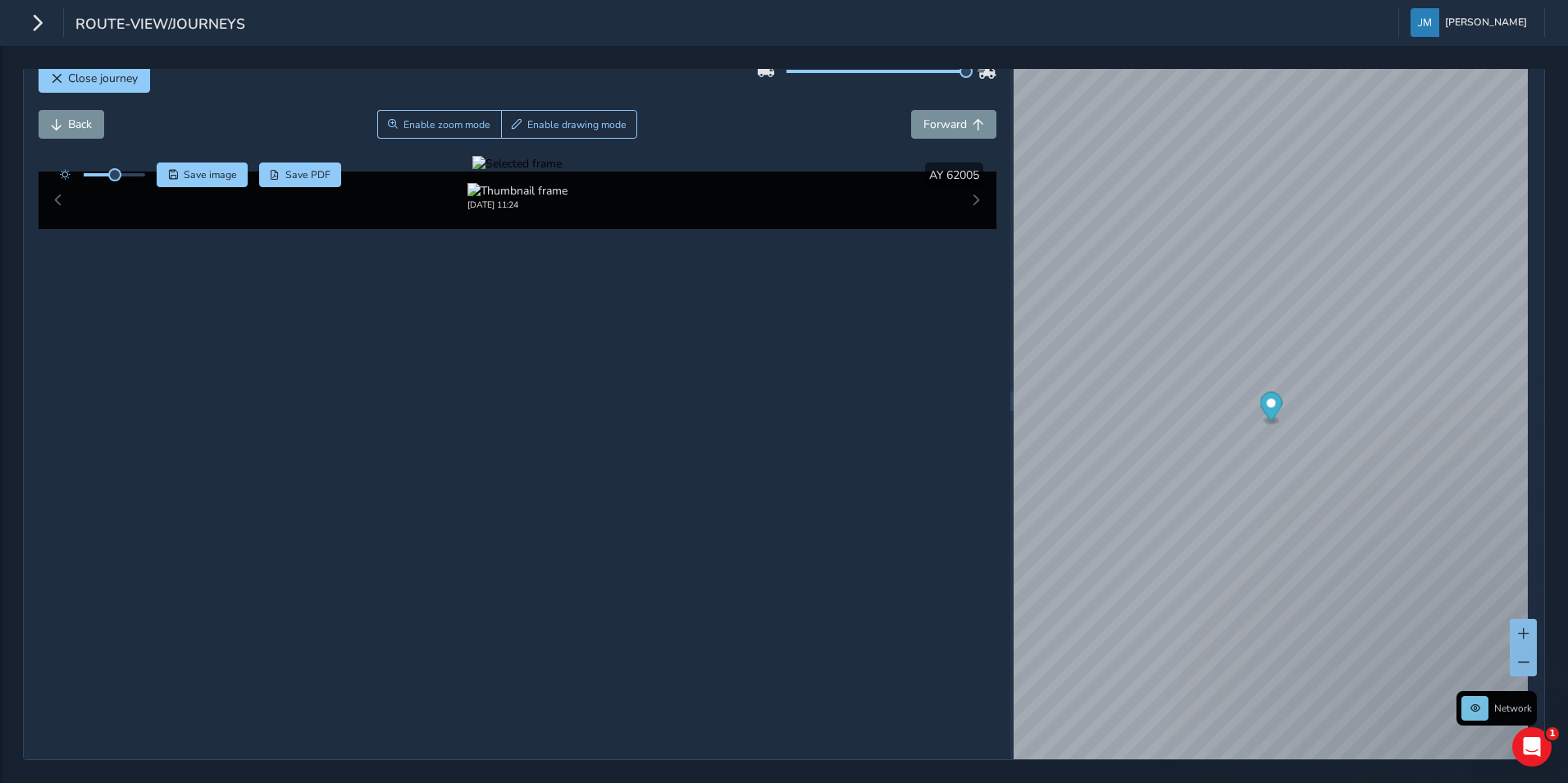
click at [472, 171] on div at bounding box center [517, 164] width 90 height 16
click at [528, 171] on div at bounding box center [517, 164] width 90 height 16
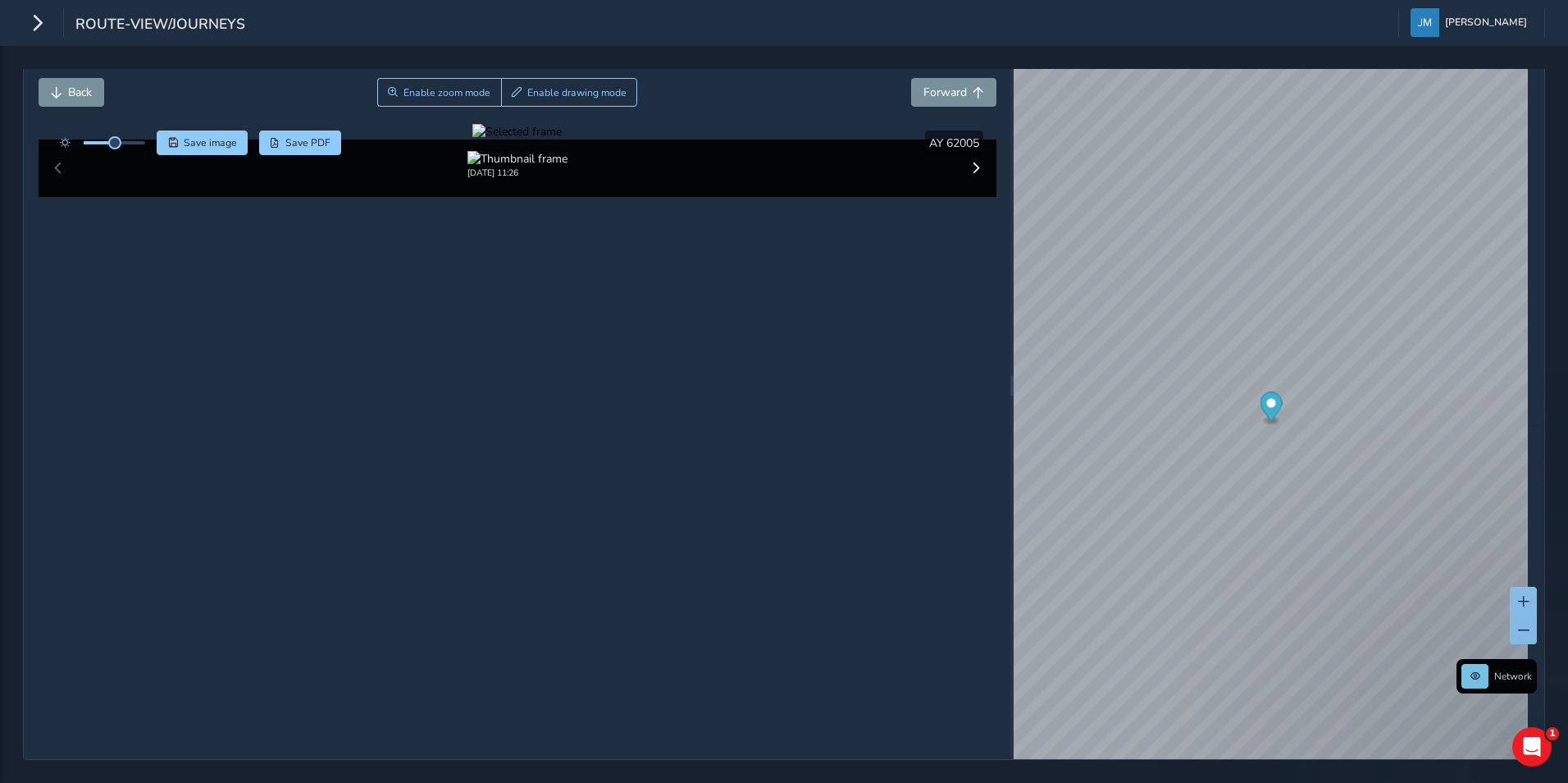
click at [562, 140] on div at bounding box center [517, 131] width 90 height 16
click at [562, 504] on img at bounding box center [879, 216] width 2362 height 1329
click at [562, 140] on div at bounding box center [517, 131] width 90 height 16
click at [583, 492] on img at bounding box center [843, 239] width 2362 height 1329
click at [472, 140] on div at bounding box center [517, 131] width 90 height 16
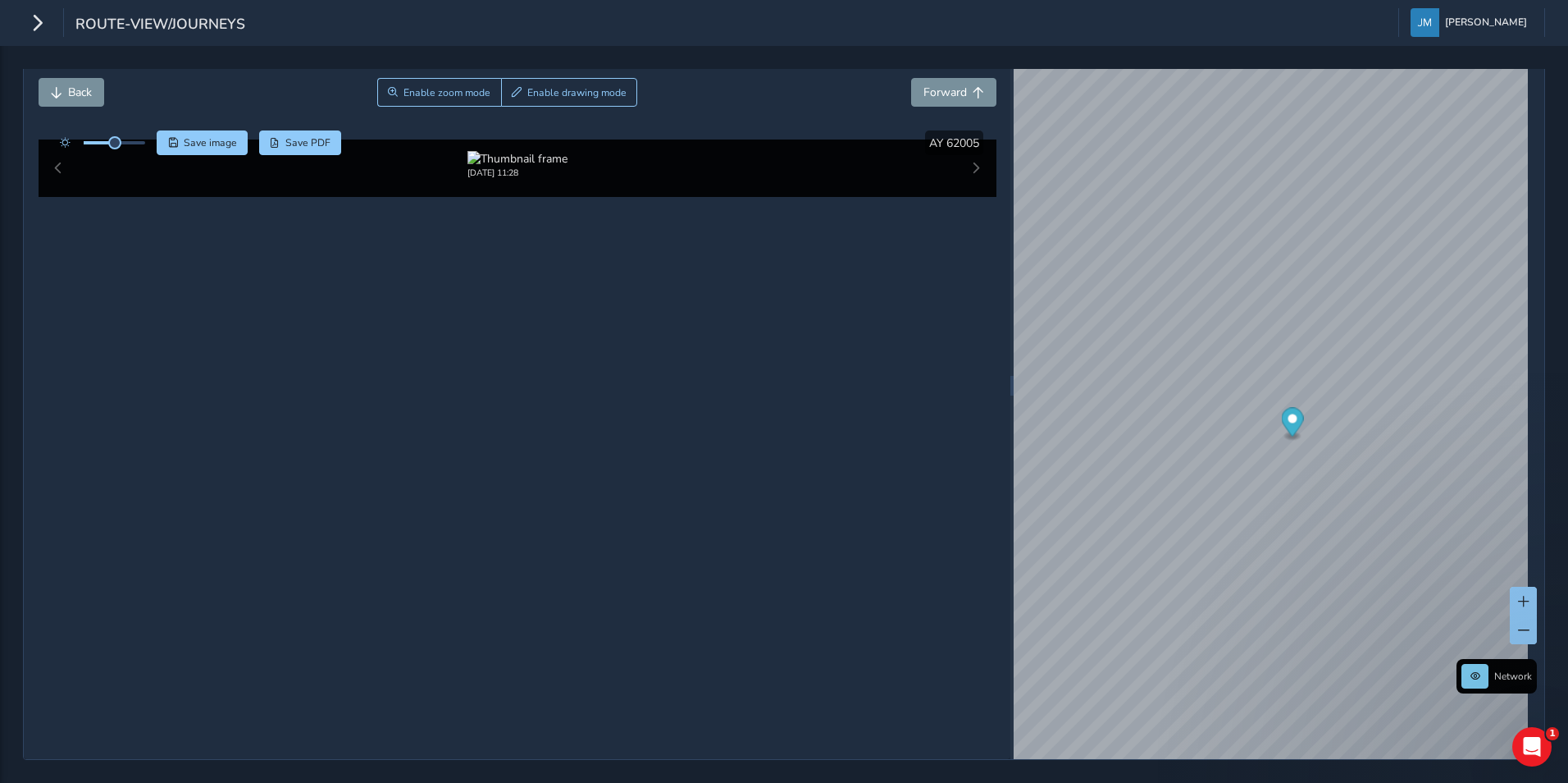
click at [534, 437] on img at bounding box center [917, 319] width 2362 height 1329
drag, startPoint x: 922, startPoint y: 470, endPoint x: 632, endPoint y: 439, distance: 291.7
click at [562, 140] on div at bounding box center [517, 131] width 90 height 16
click at [659, 434] on img at bounding box center [731, 324] width 2362 height 1329
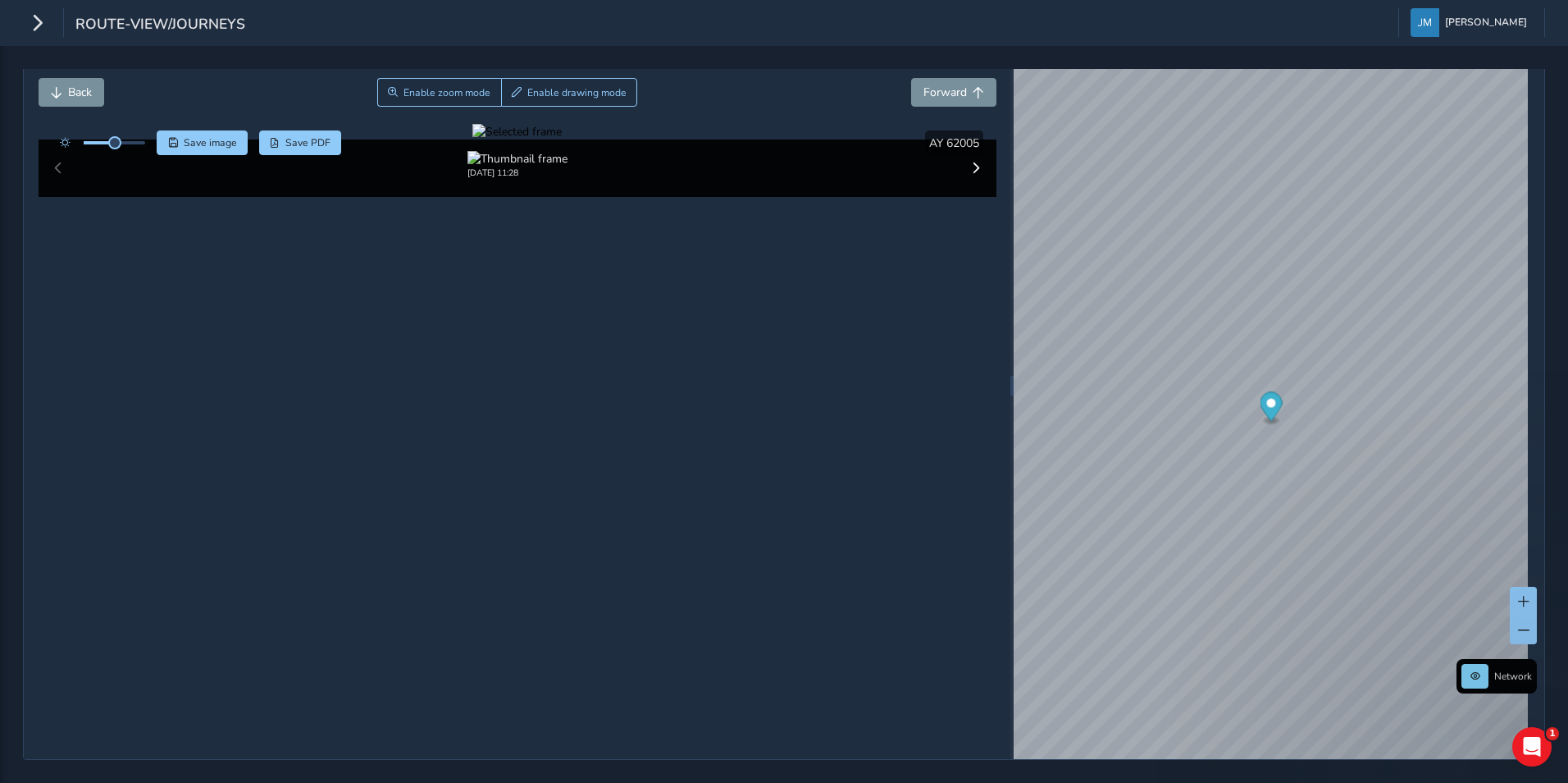
click at [562, 140] on div at bounding box center [517, 131] width 90 height 16
click at [759, 441] on img at bounding box center [584, 315] width 2362 height 1329
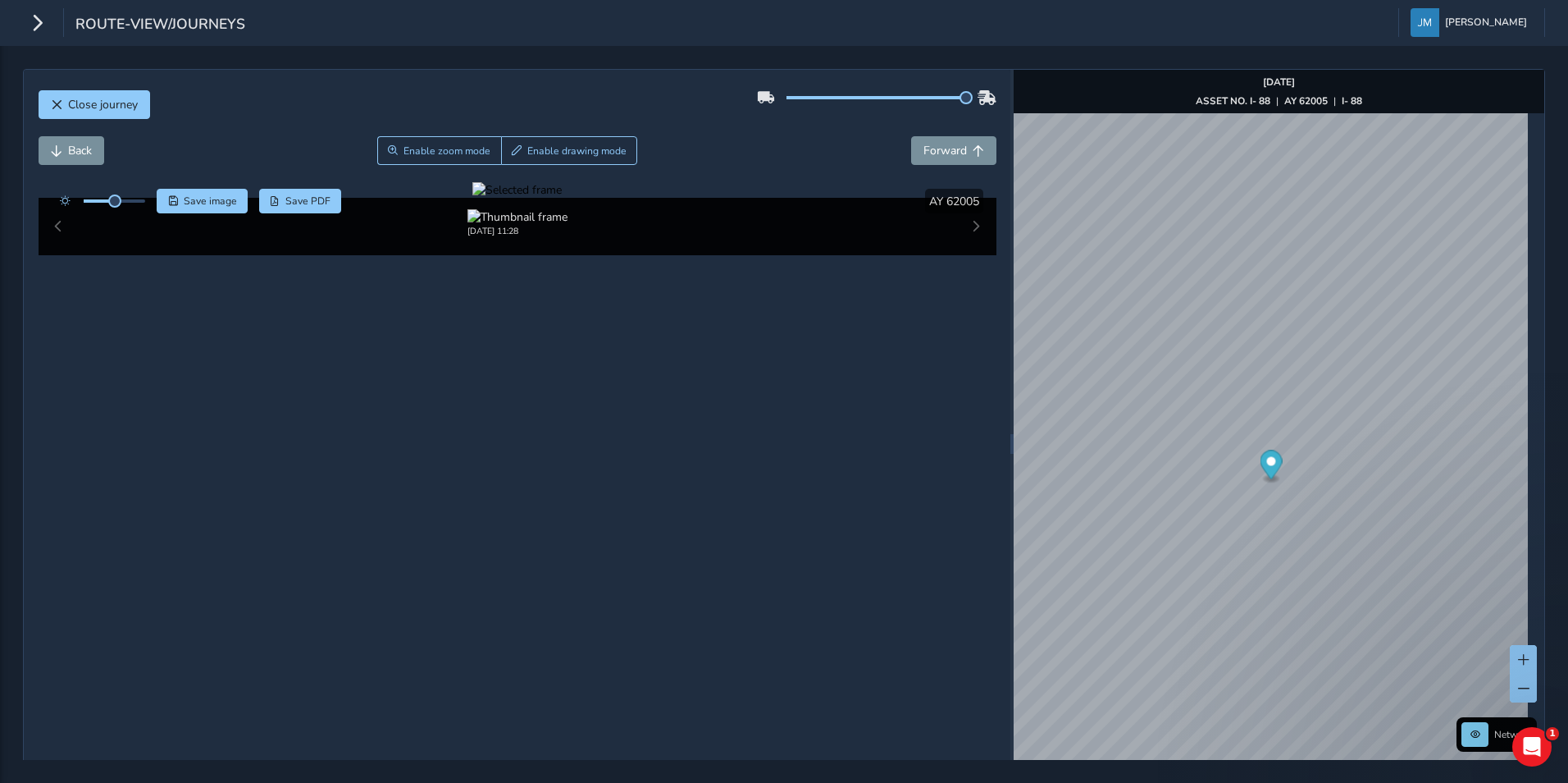
scroll to position [60, 0]
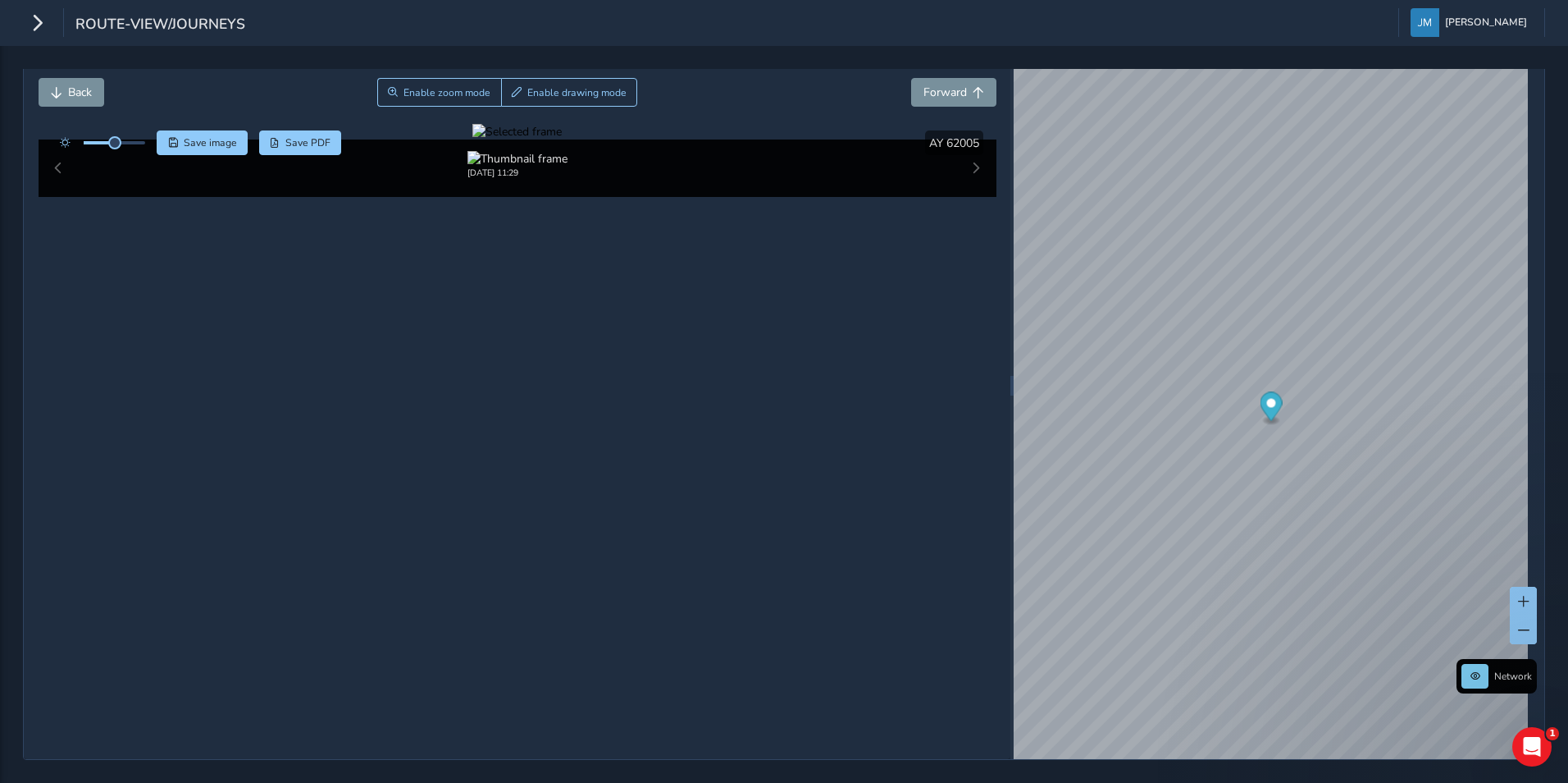
click at [561, 140] on div at bounding box center [517, 131] width 90 height 16
click at [543, 388] on img at bounding box center [902, 392] width 2362 height 1329
click at [562, 140] on div at bounding box center [517, 131] width 90 height 16
click at [598, 372] on img at bounding box center [820, 416] width 2362 height 1329
click at [562, 140] on div at bounding box center [517, 131] width 90 height 16
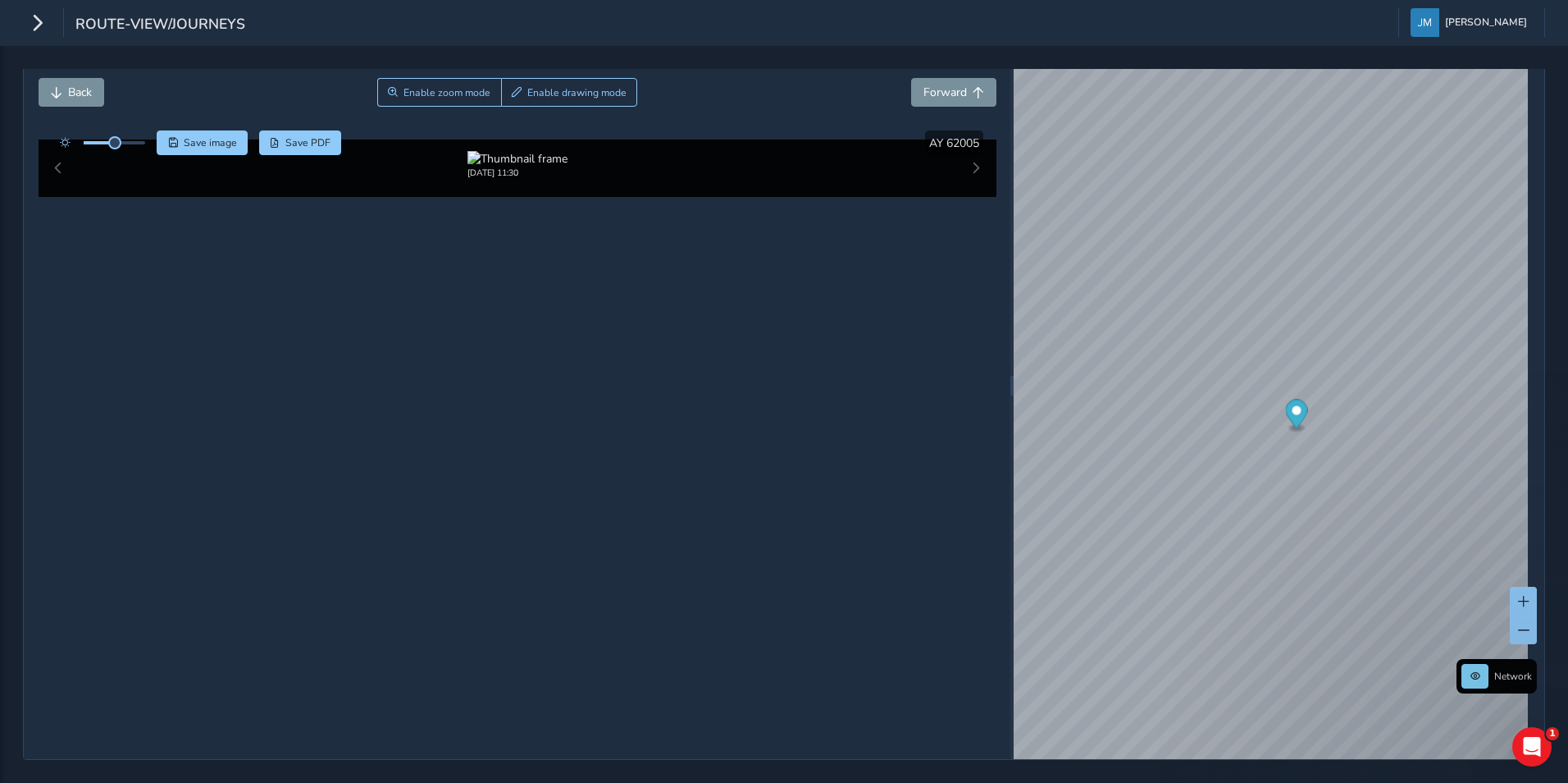
click at [587, 401] on img at bounding box center [837, 374] width 2362 height 1329
click at [562, 140] on div at bounding box center [517, 131] width 90 height 16
click at [659, 400] on img at bounding box center [731, 377] width 2362 height 1329
click at [957, 94] on span "Forward" at bounding box center [945, 92] width 43 height 16
click at [562, 140] on div at bounding box center [517, 131] width 90 height 16
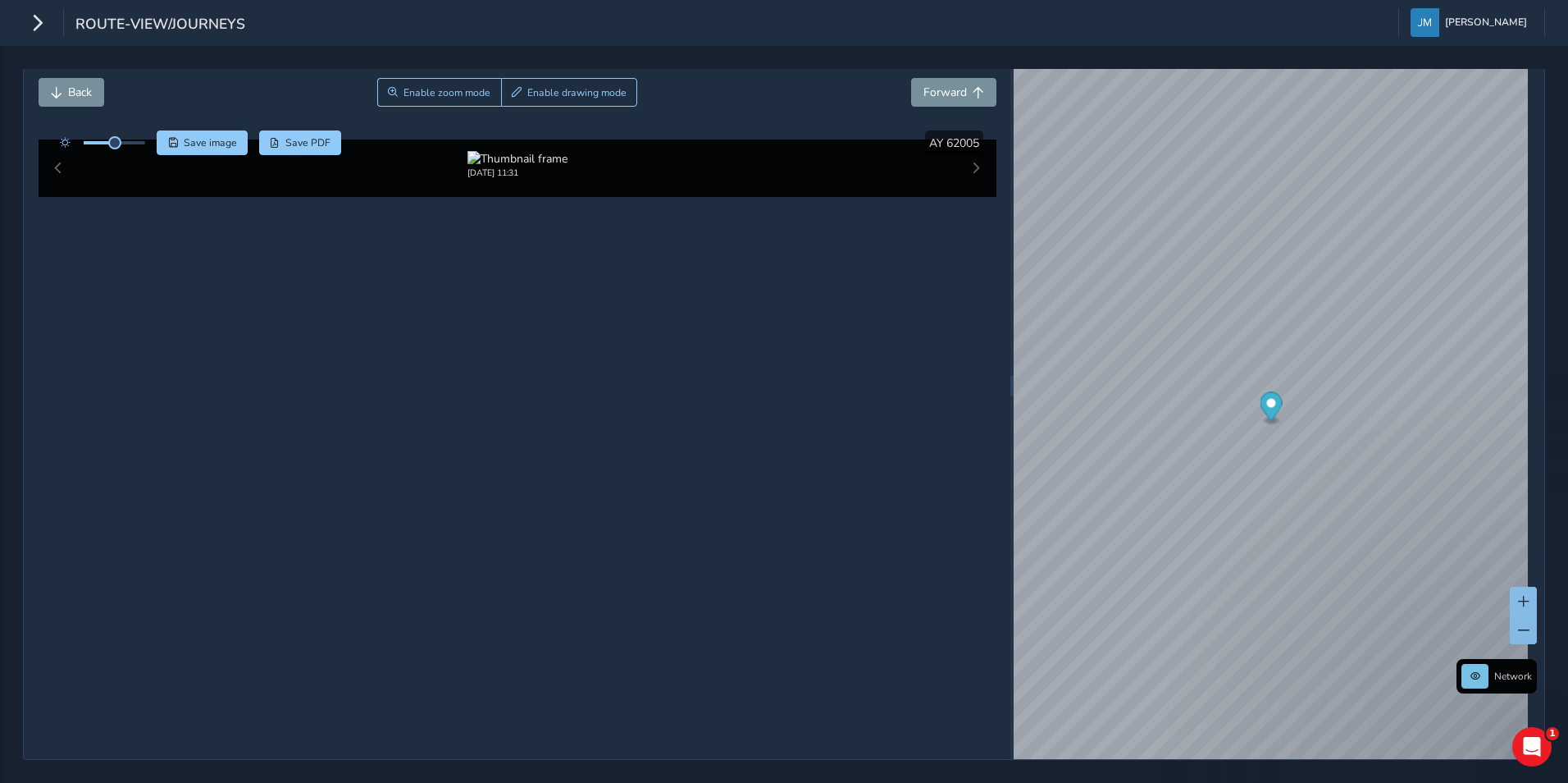
drag, startPoint x: 294, startPoint y: 424, endPoint x: 641, endPoint y: 328, distance: 360.0
click at [641, 328] on img at bounding box center [912, 460] width 2362 height 1329
click at [472, 140] on div at bounding box center [517, 131] width 90 height 16
click at [36, 26] on icon "button" at bounding box center [37, 22] width 17 height 29
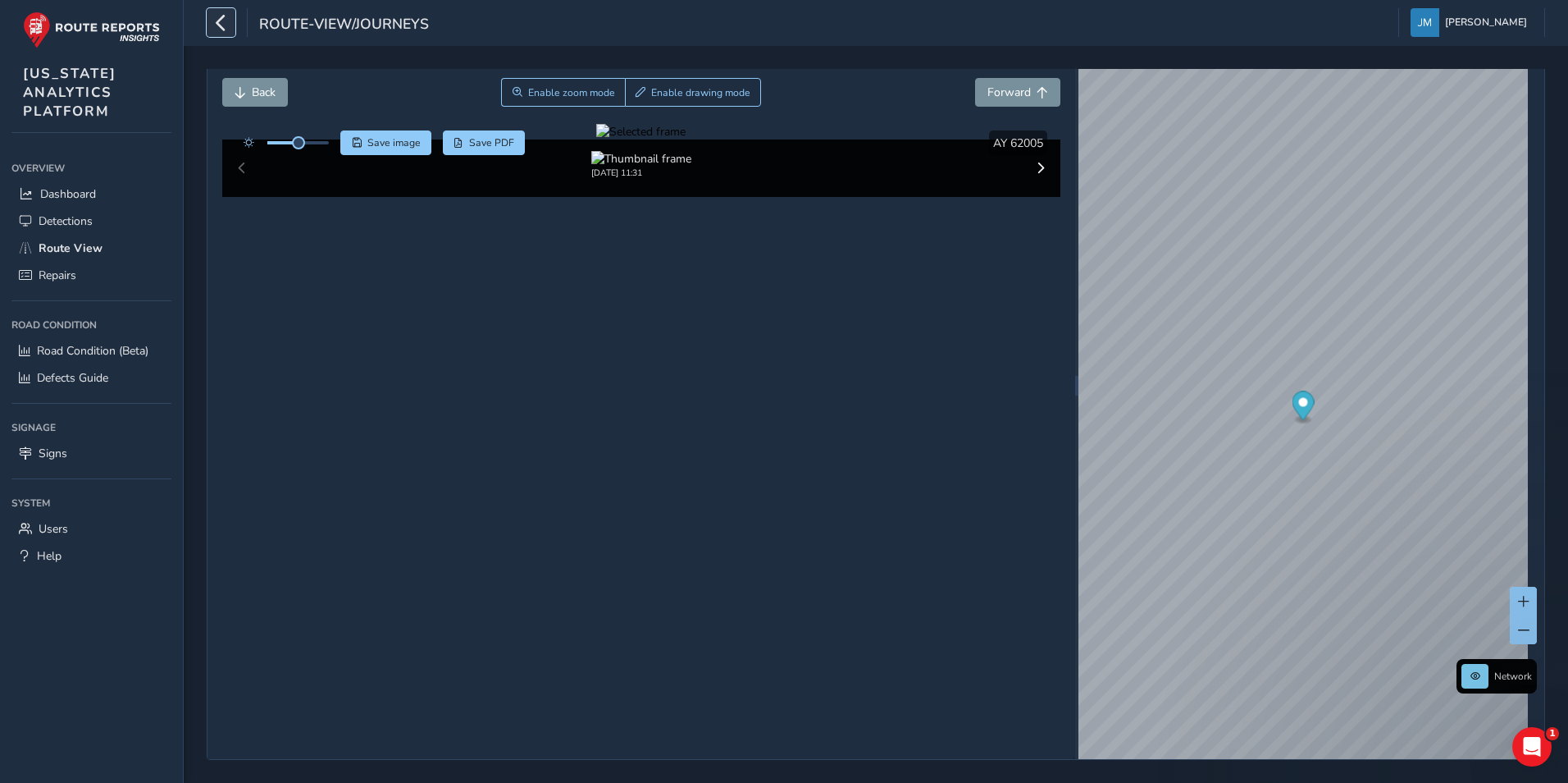
click at [224, 28] on icon "button" at bounding box center [221, 22] width 17 height 29
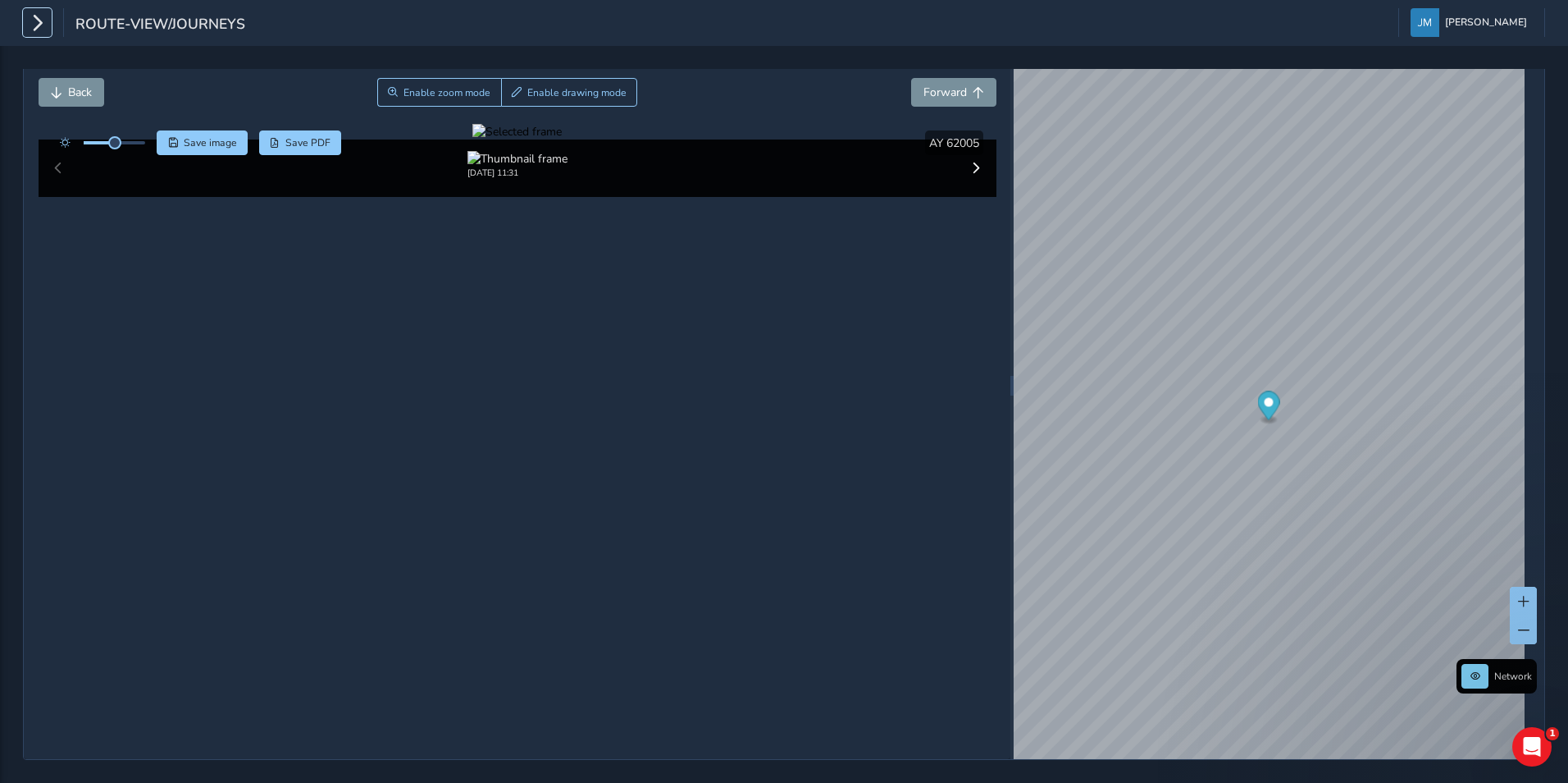
scroll to position [60, 0]
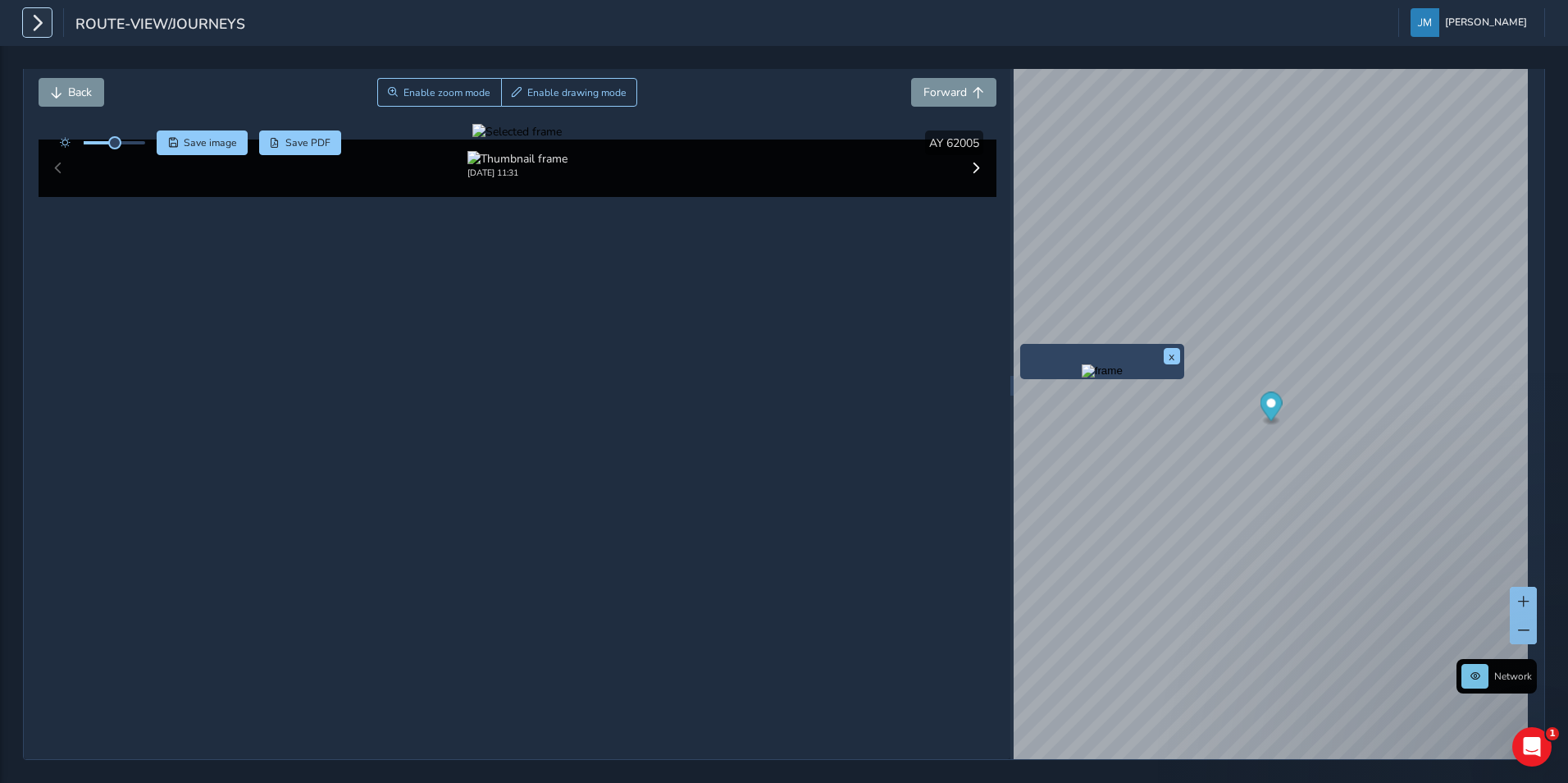
click at [32, 15] on icon "button" at bounding box center [37, 22] width 17 height 29
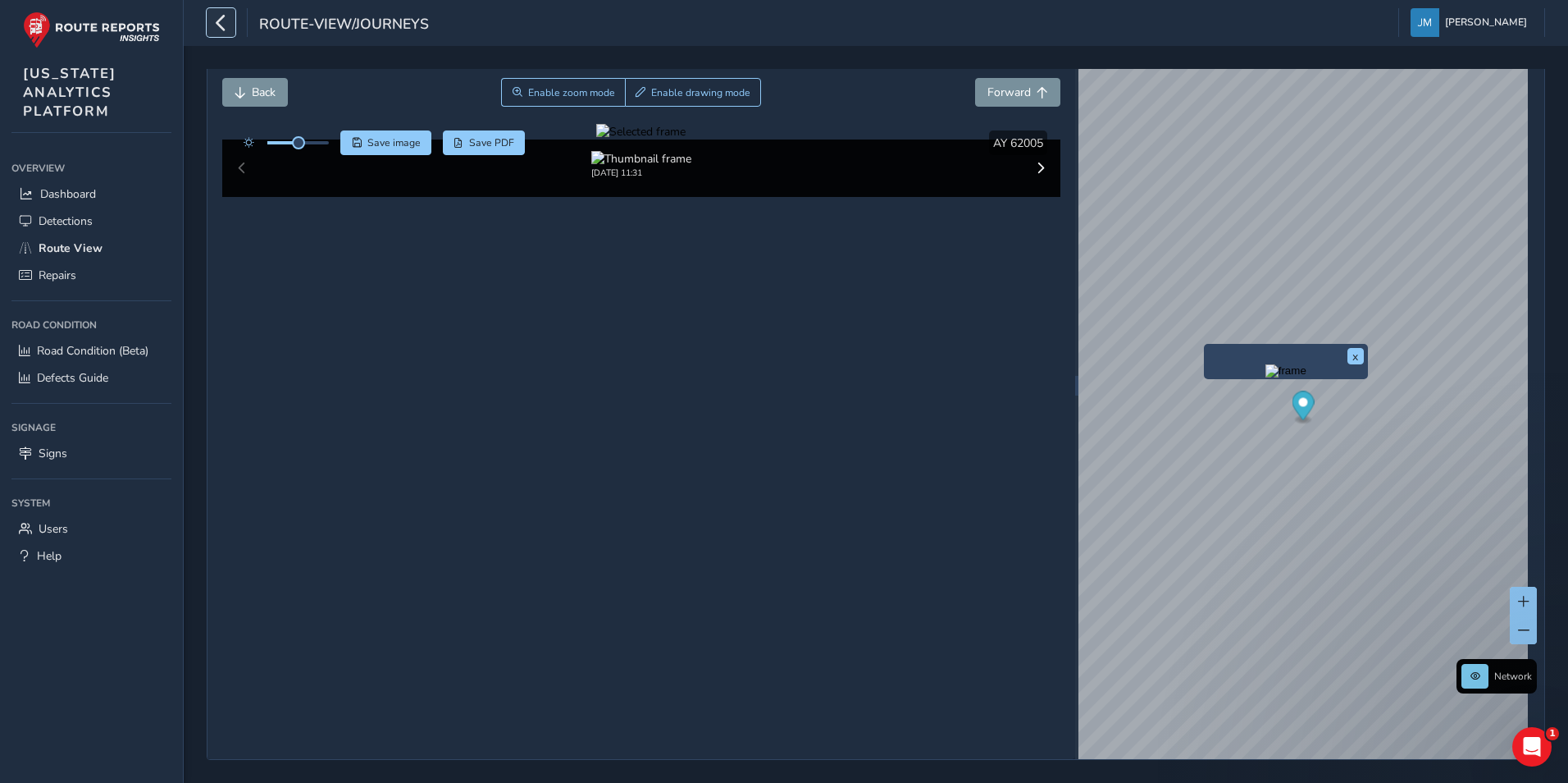
click at [229, 18] on button "button" at bounding box center [221, 22] width 29 height 29
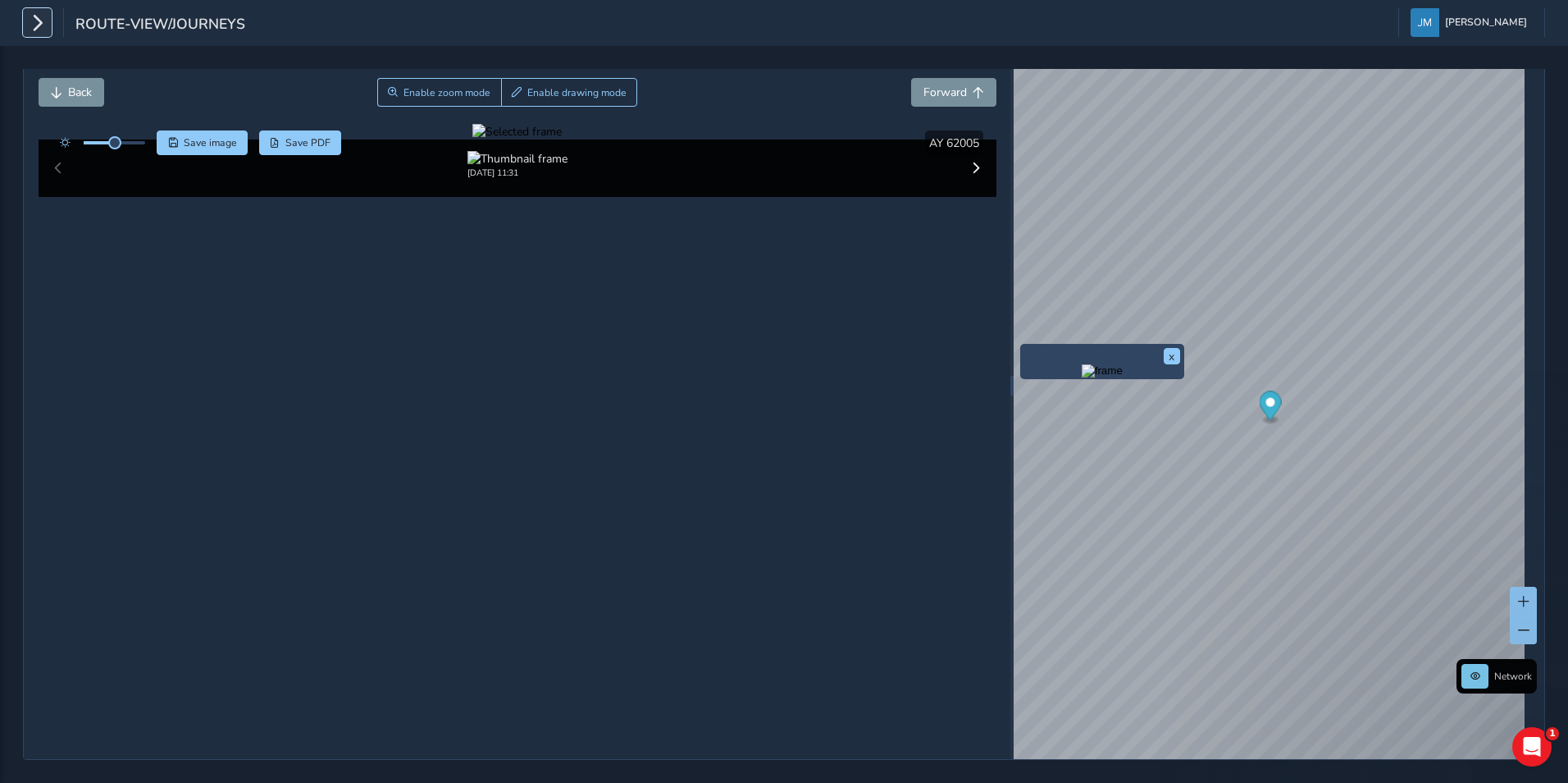
scroll to position [60, 0]
click at [1567, 263] on html "route-view/journeys Jennifer Magnabosco Colour Scheme: Dark Dim Light Logout Cl…" at bounding box center [784, 392] width 1568 height 783
click at [1567, 298] on html "route-view/journeys Jennifer Magnabosco Colour Scheme: Dark Dim Light Logout Cl…" at bounding box center [784, 392] width 1568 height 783
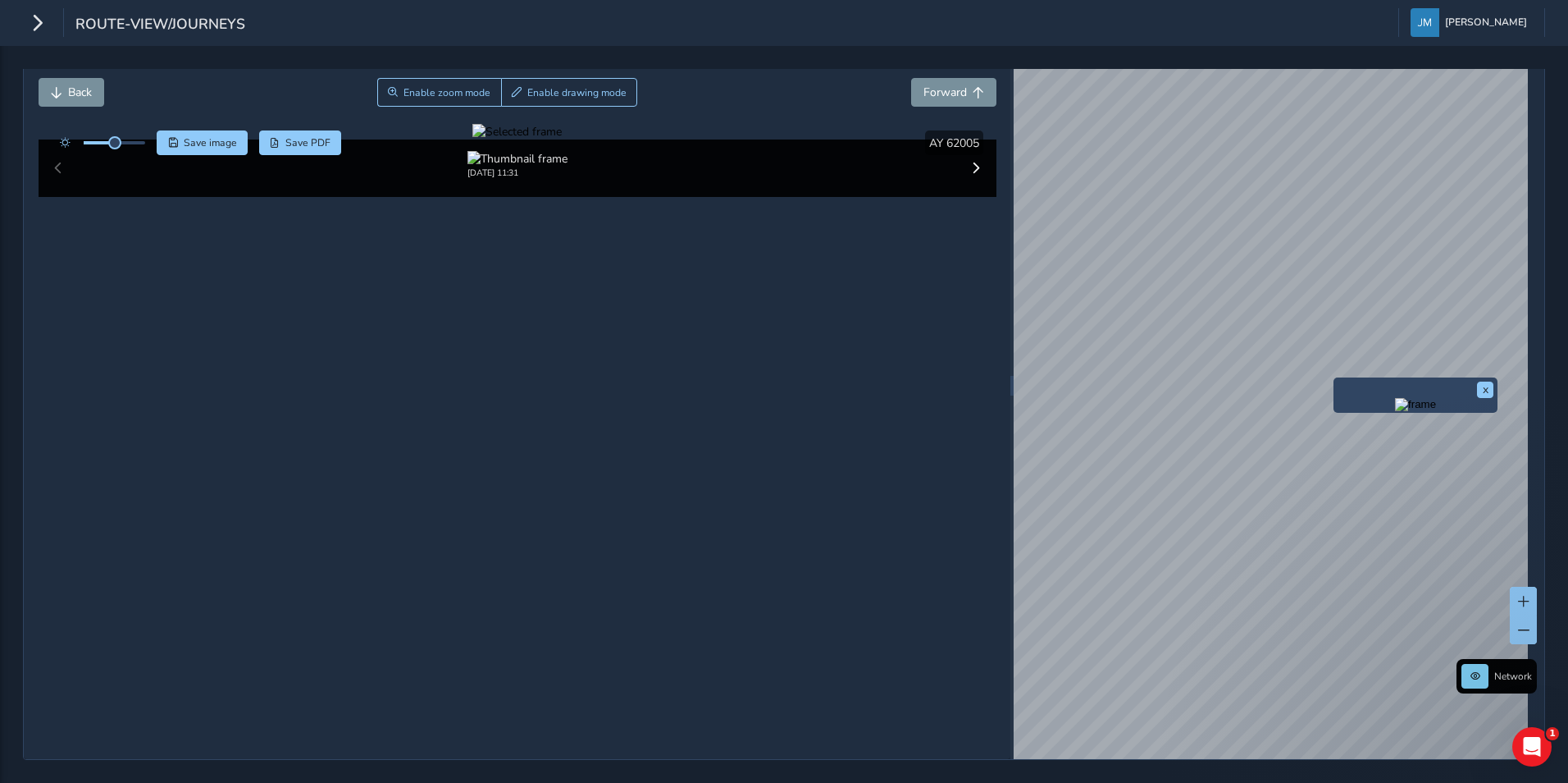
click at [1338, 378] on div "x" at bounding box center [1415, 395] width 164 height 35
click at [1409, 411] on img "Preview frame" at bounding box center [1415, 405] width 41 height 13
click at [1137, 382] on icon "Map marker" at bounding box center [1145, 374] width 22 height 29
click at [1283, 391] on button "x" at bounding box center [1286, 398] width 17 height 17
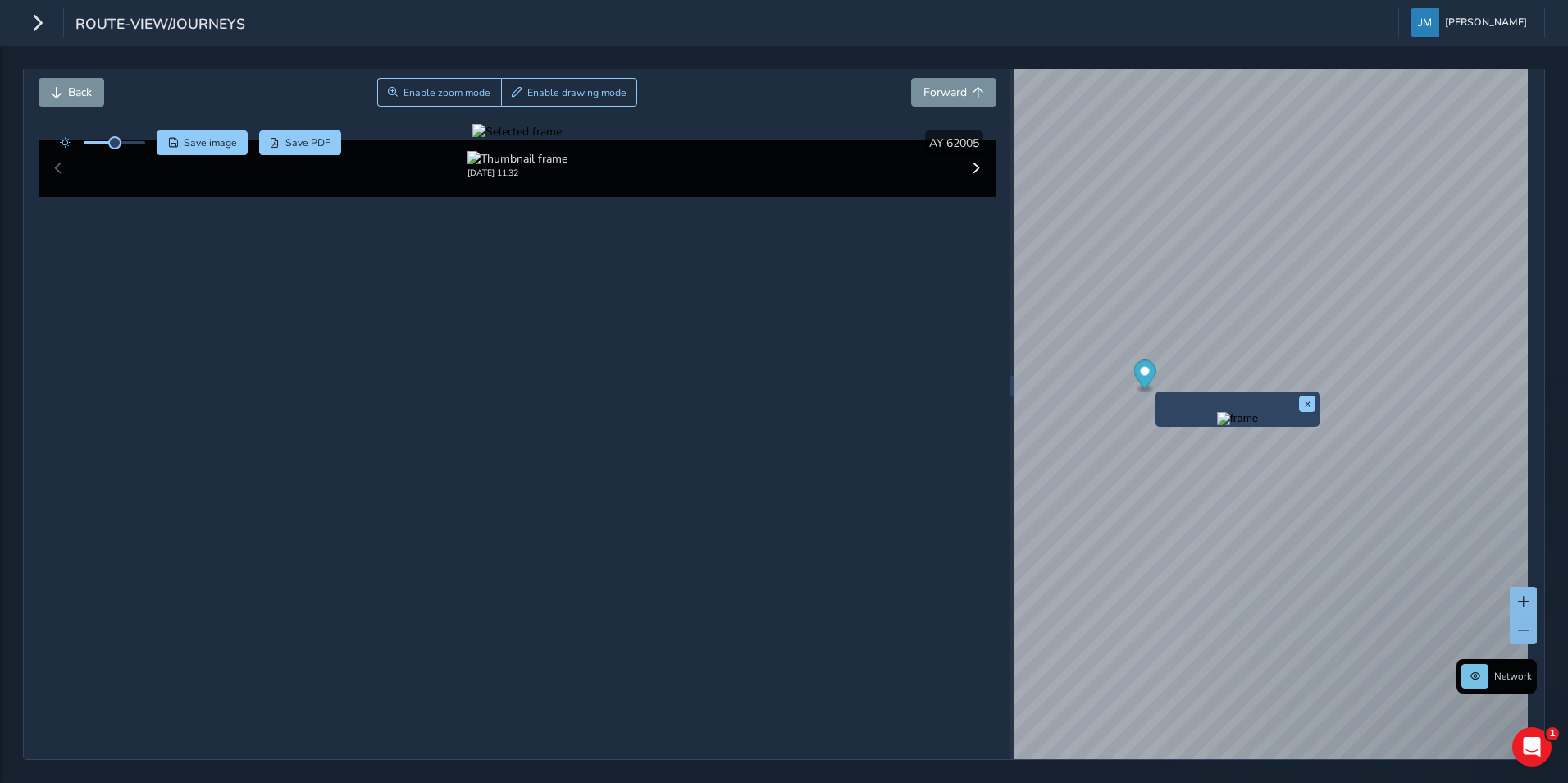
click at [1161, 392] on div "x" at bounding box center [1237, 409] width 164 height 35
click at [1217, 425] on img "Preview frame" at bounding box center [1237, 418] width 41 height 13
drag, startPoint x: 243, startPoint y: 449, endPoint x: 474, endPoint y: 384, distance: 240.0
click at [474, 140] on div at bounding box center [517, 131] width 90 height 16
click at [516, 140] on div at bounding box center [517, 131] width 90 height 16
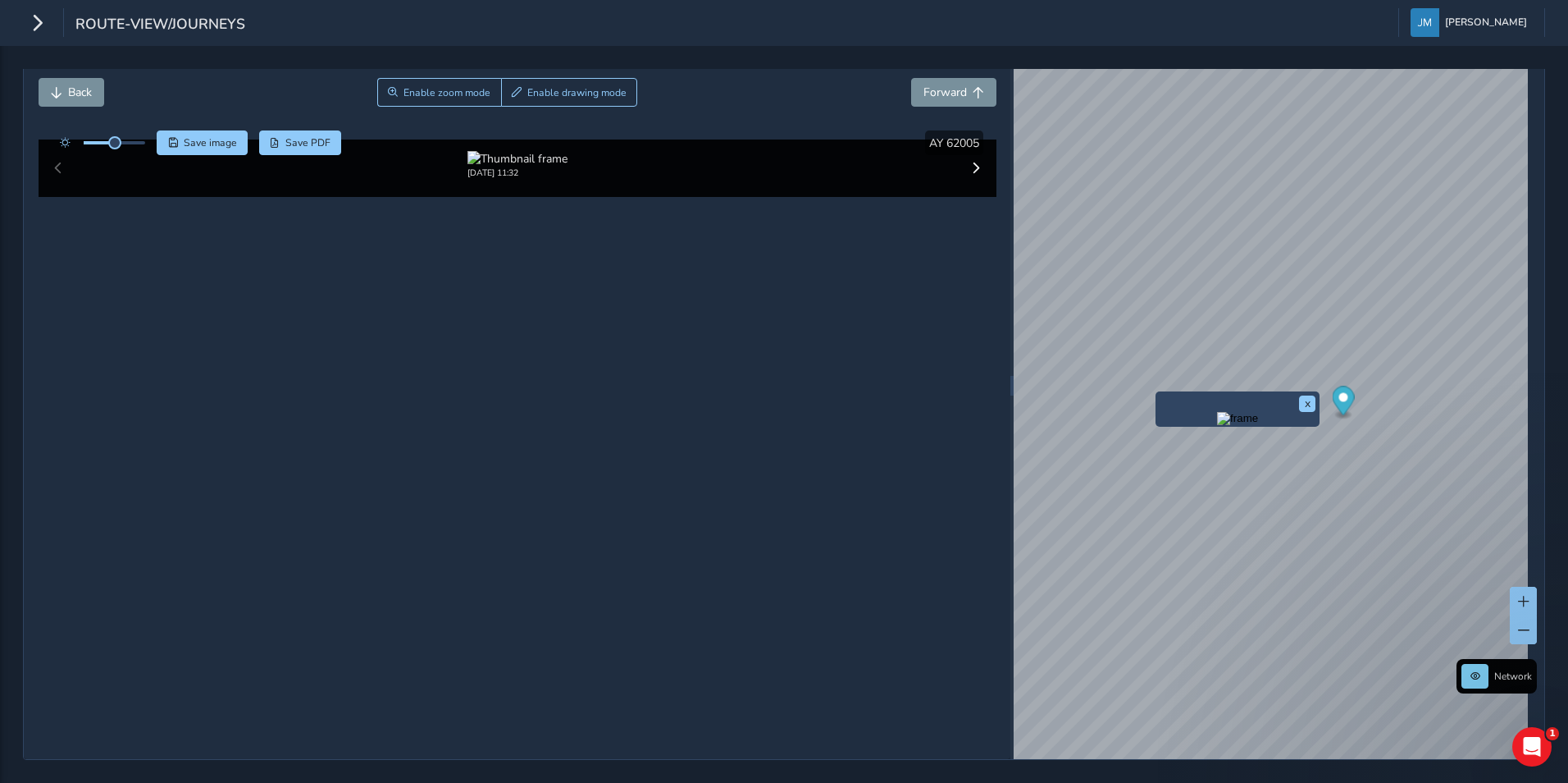
click at [503, 386] on img at bounding box center [962, 396] width 2362 height 1329
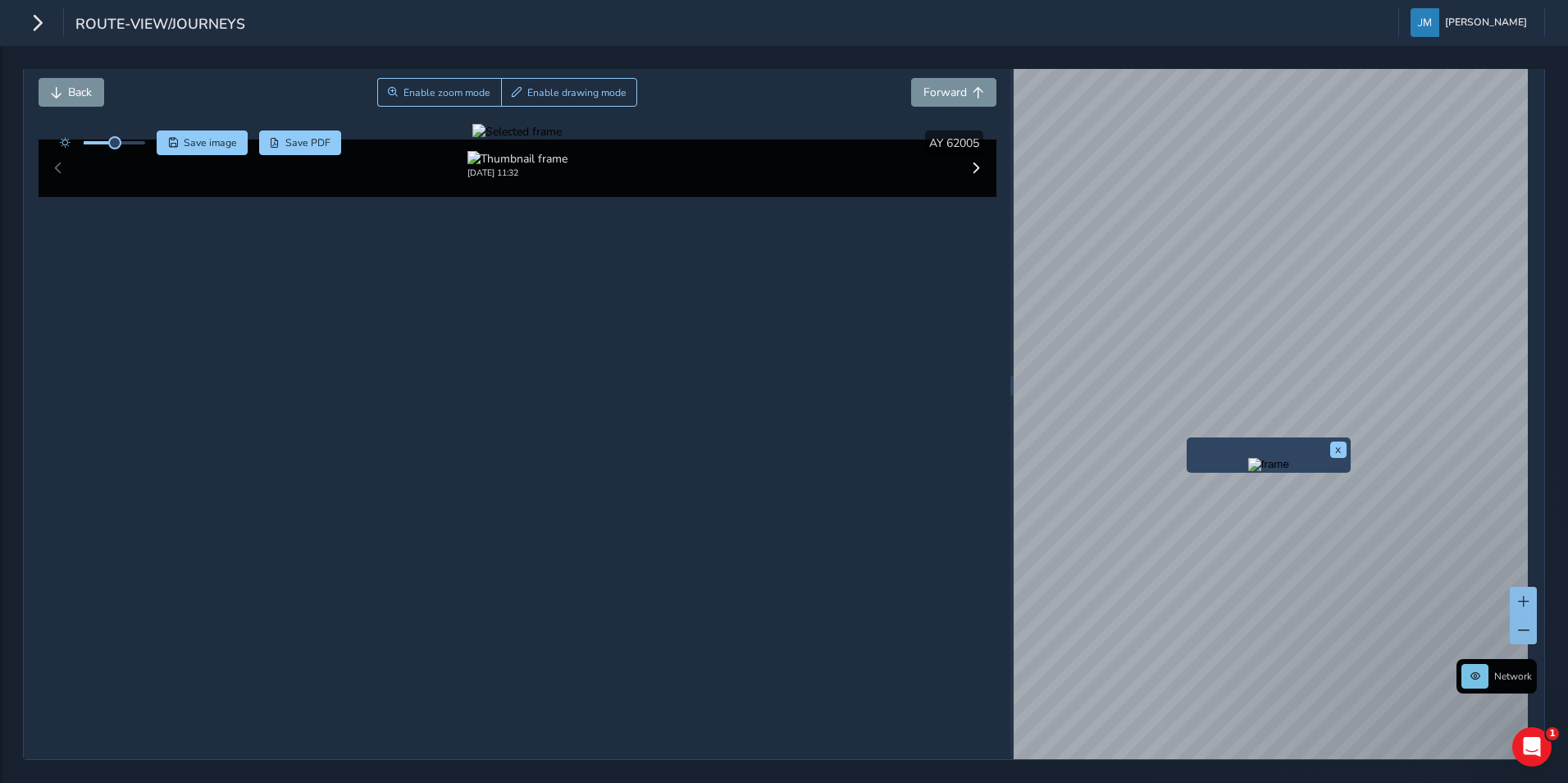
click at [1187, 437] on div "x" at bounding box center [1268, 455] width 164 height 35
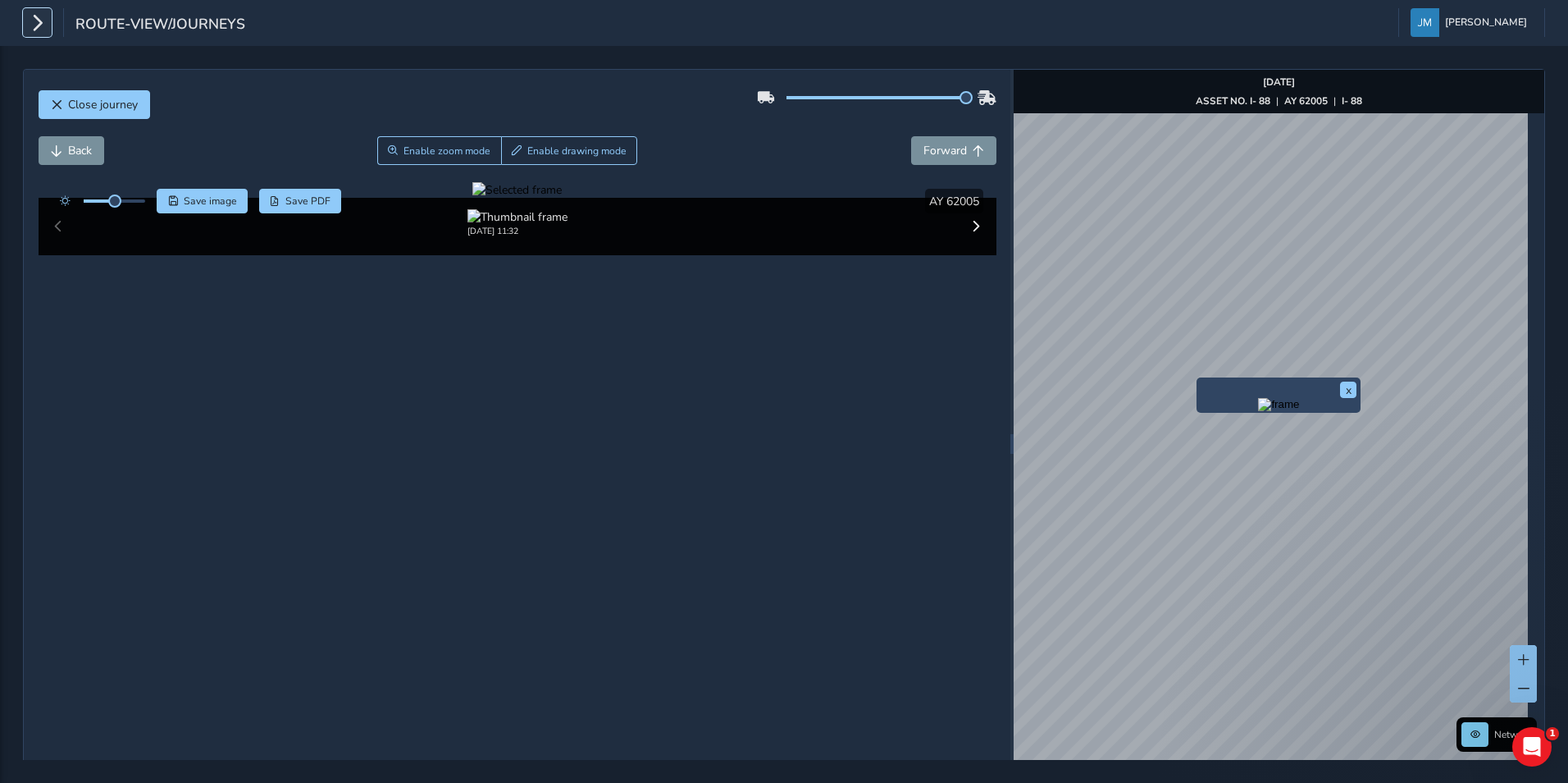
click at [37, 25] on icon "button" at bounding box center [37, 22] width 17 height 29
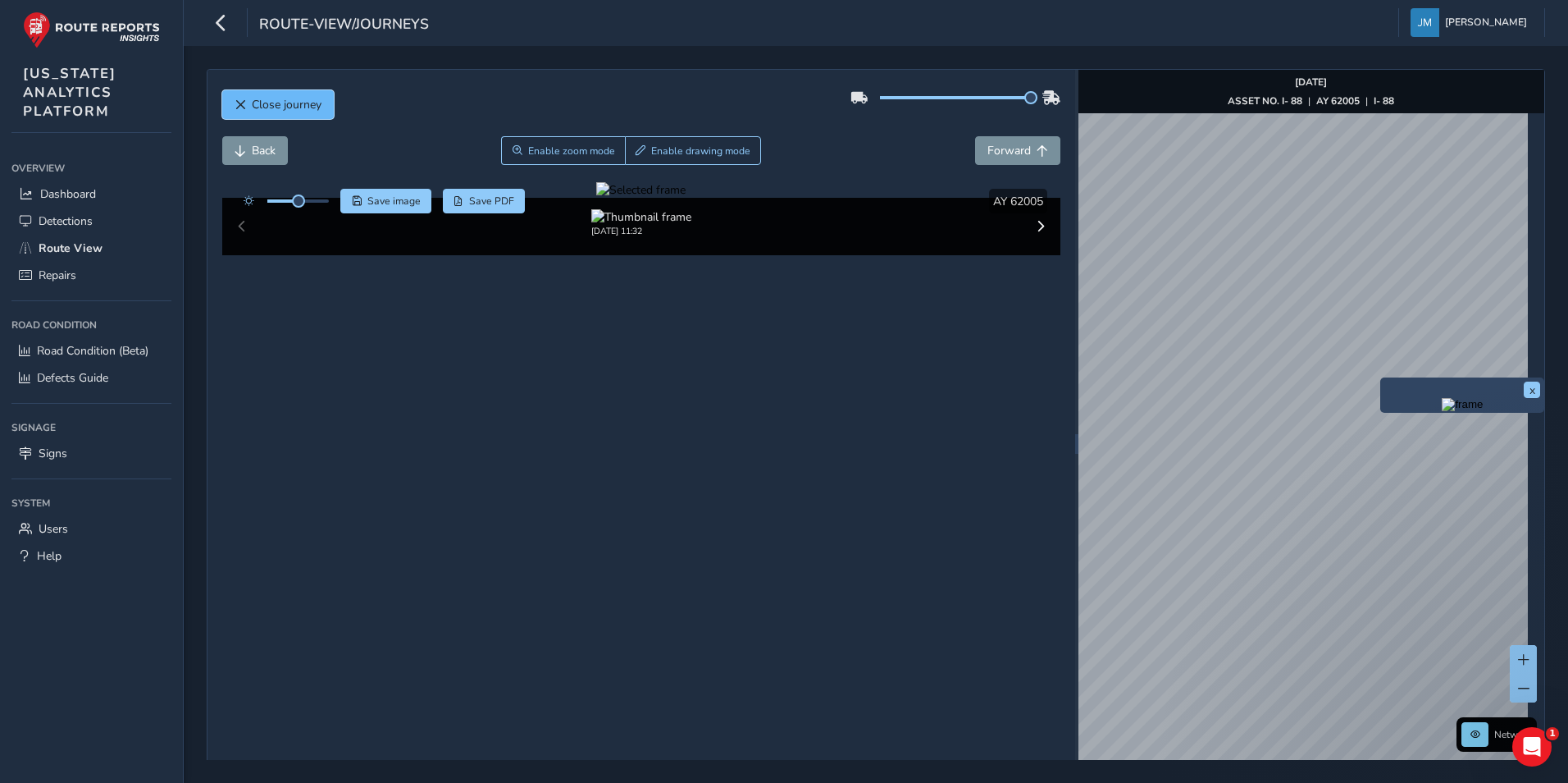
click at [259, 101] on span "Close journey" at bounding box center [287, 104] width 70 height 16
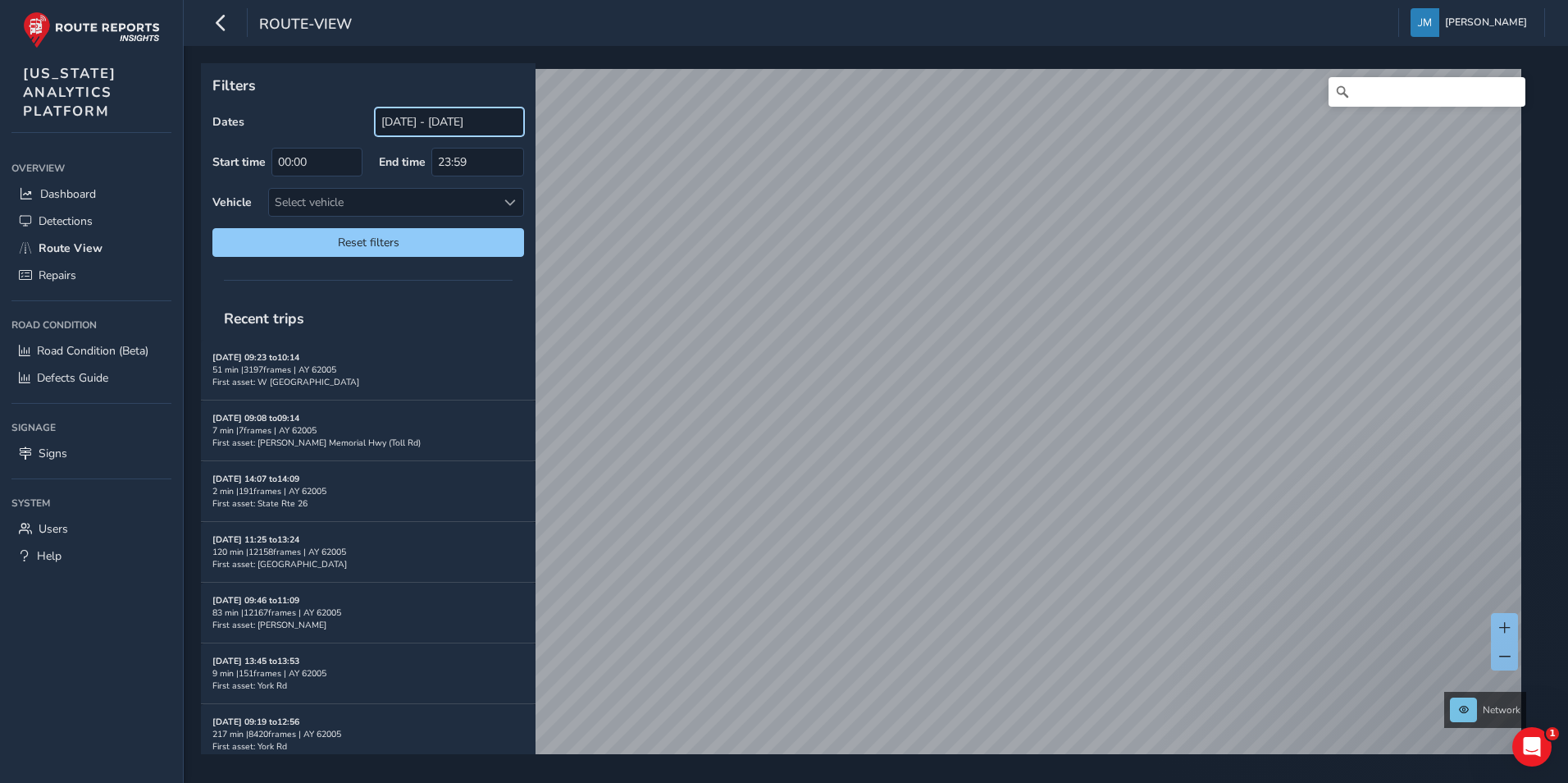
click at [439, 125] on input "[DATE] - [DATE]" at bounding box center [450, 121] width 150 height 29
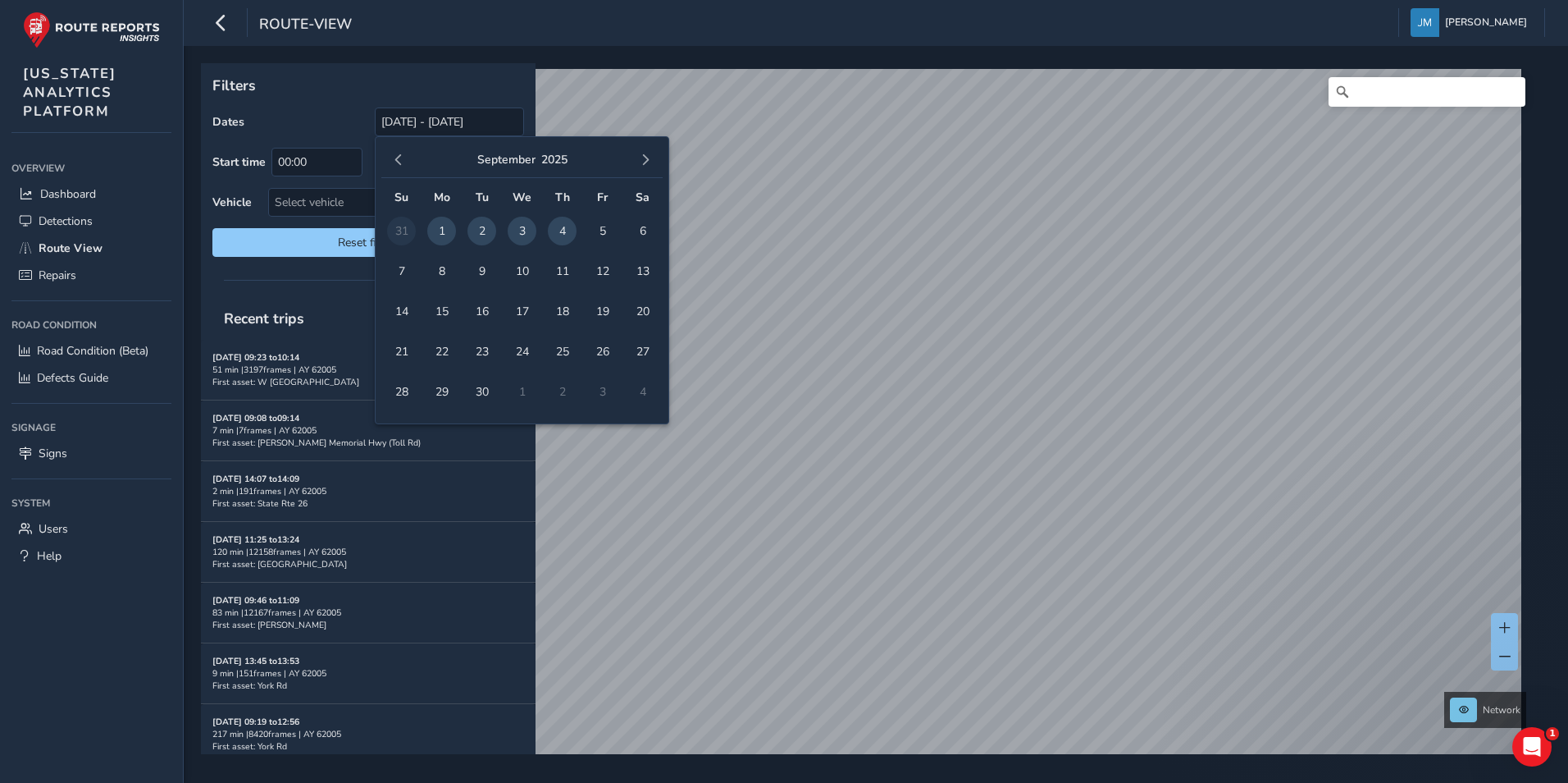
click at [441, 229] on span "1" at bounding box center [441, 231] width 29 height 29
click at [557, 225] on span "4" at bounding box center [562, 231] width 29 height 29
type input "09/01/2025 - 09/04/2025"
